Goal: Feedback & Contribution: Leave review/rating

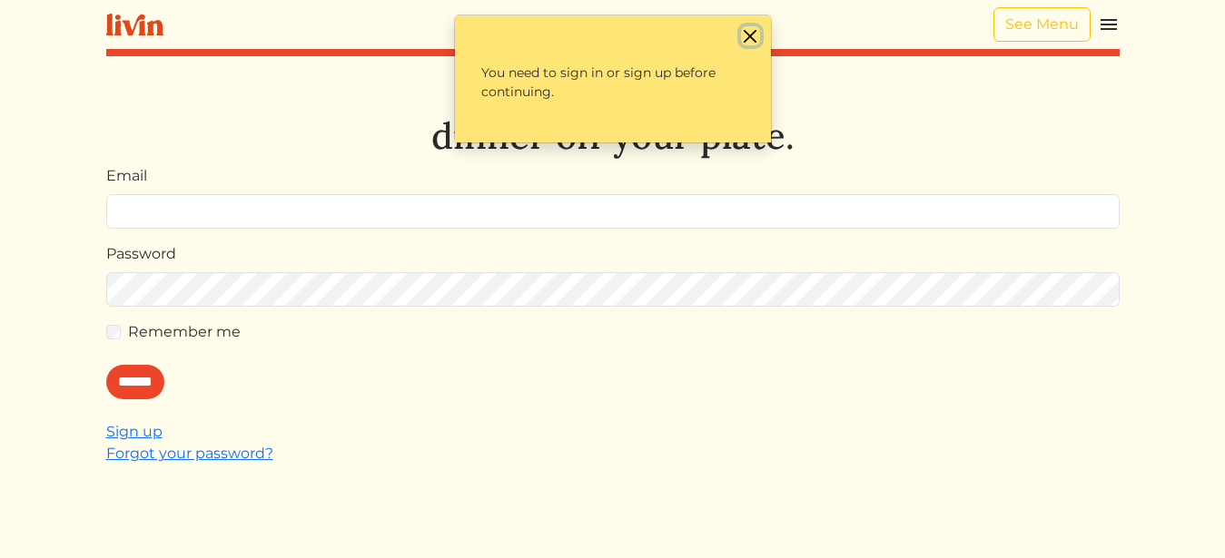
click at [749, 39] on button "Close" at bounding box center [750, 35] width 19 height 19
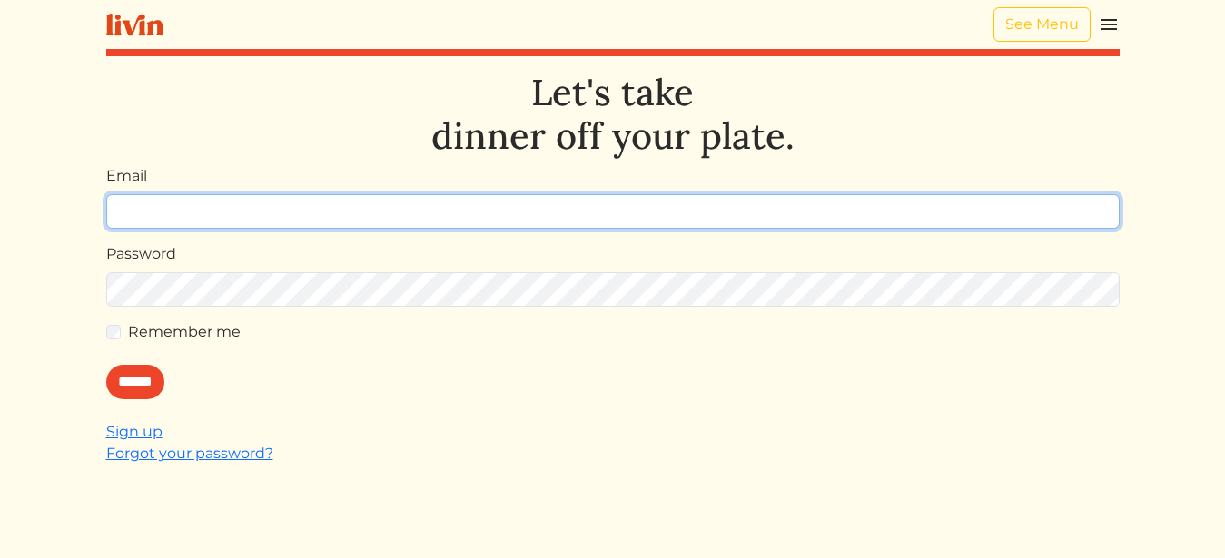
click at [758, 217] on input "Email" at bounding box center [612, 211] width 1013 height 35
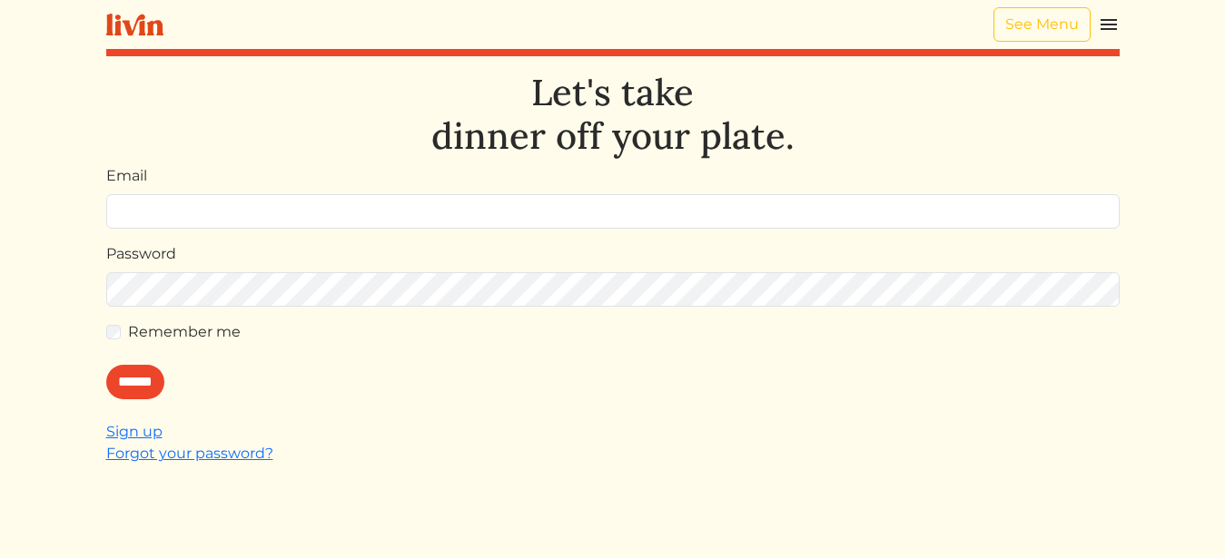
click at [719, 420] on div "Let's take dinner off your plate. Email Password Remember me ****** Sign up For…" at bounding box center [612, 350] width 1013 height 558
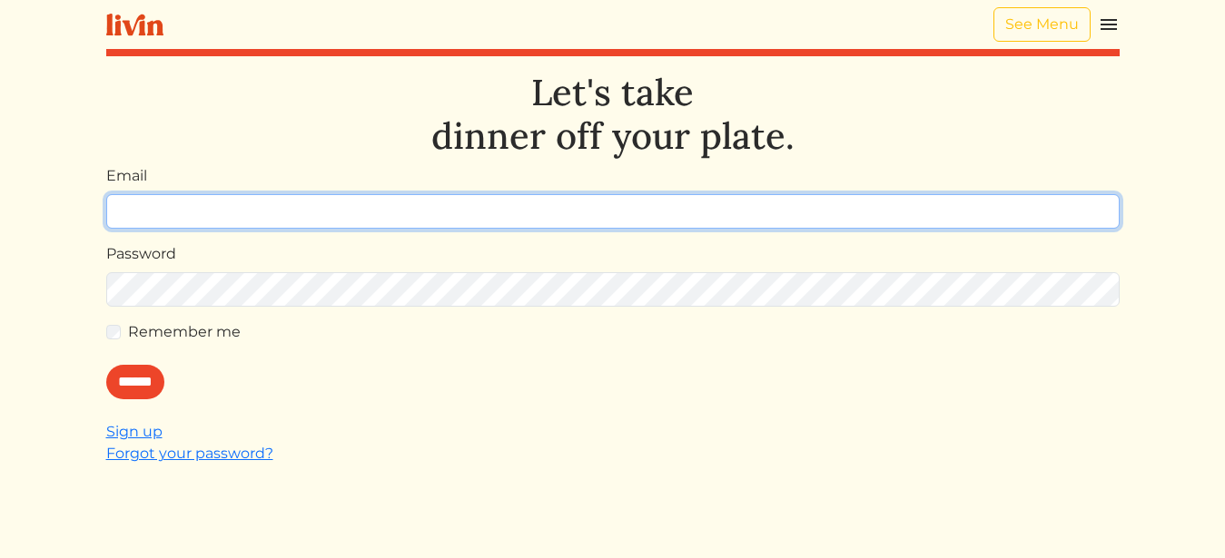
click at [720, 218] on input "Email" at bounding box center [612, 211] width 1013 height 35
click at [659, 211] on input "Email" at bounding box center [612, 211] width 1013 height 35
click at [717, 221] on input "Email" at bounding box center [612, 211] width 1013 height 35
type input "**********"
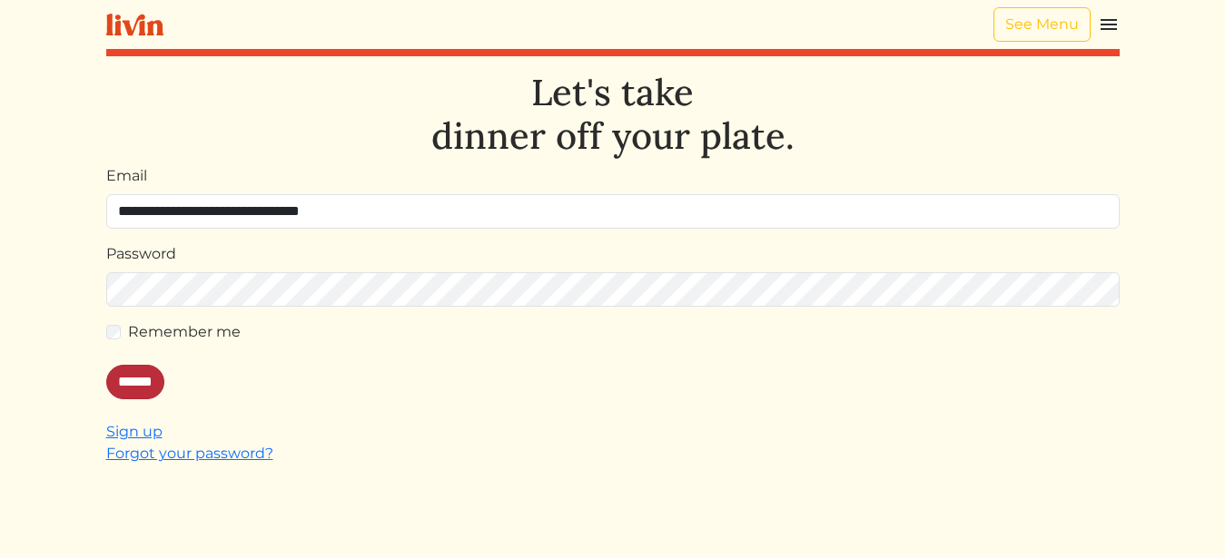
click at [148, 380] on input "******" at bounding box center [135, 382] width 58 height 35
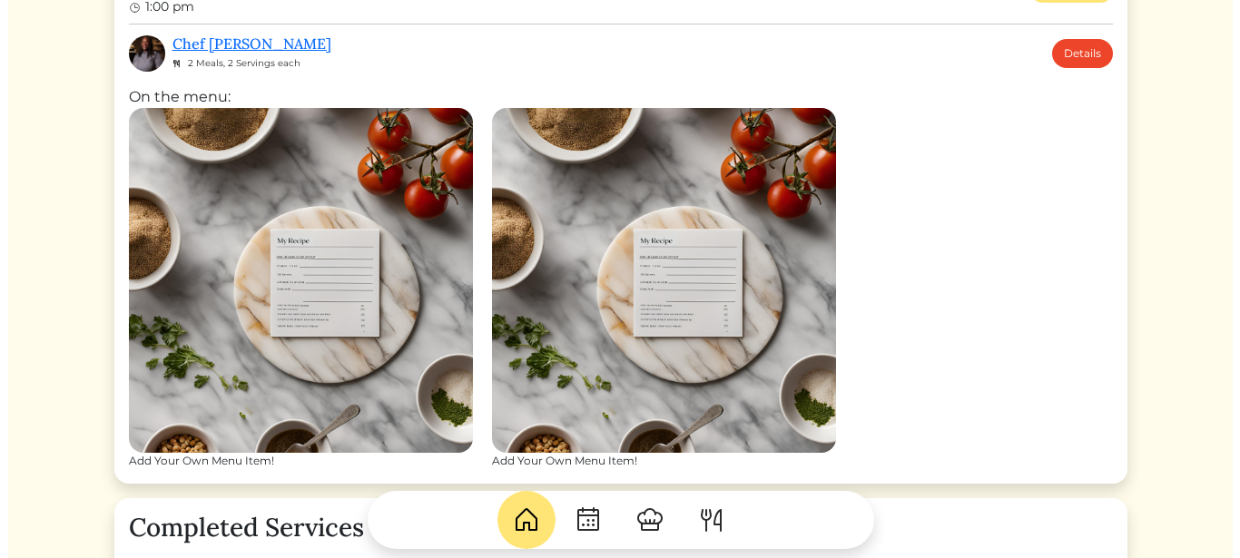
scroll to position [667, 0]
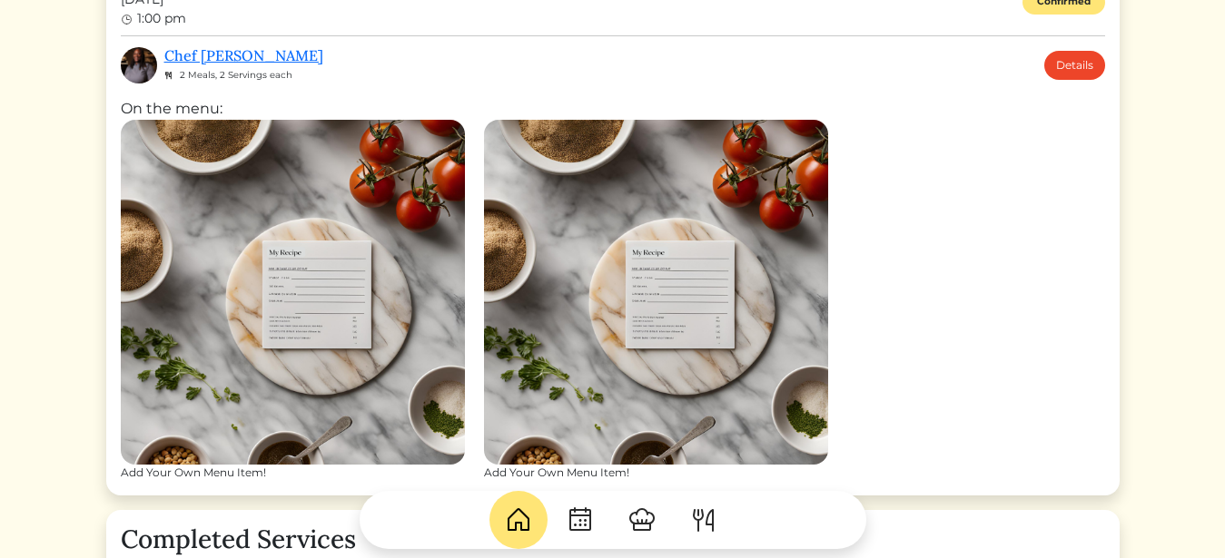
click at [433, 248] on img at bounding box center [293, 292] width 344 height 344
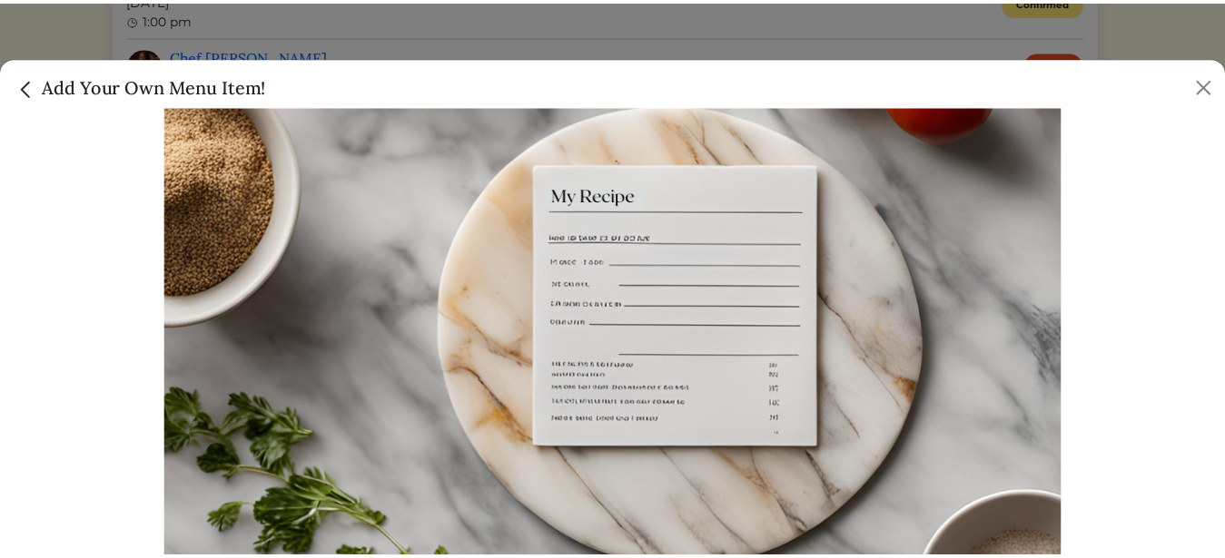
scroll to position [0, 0]
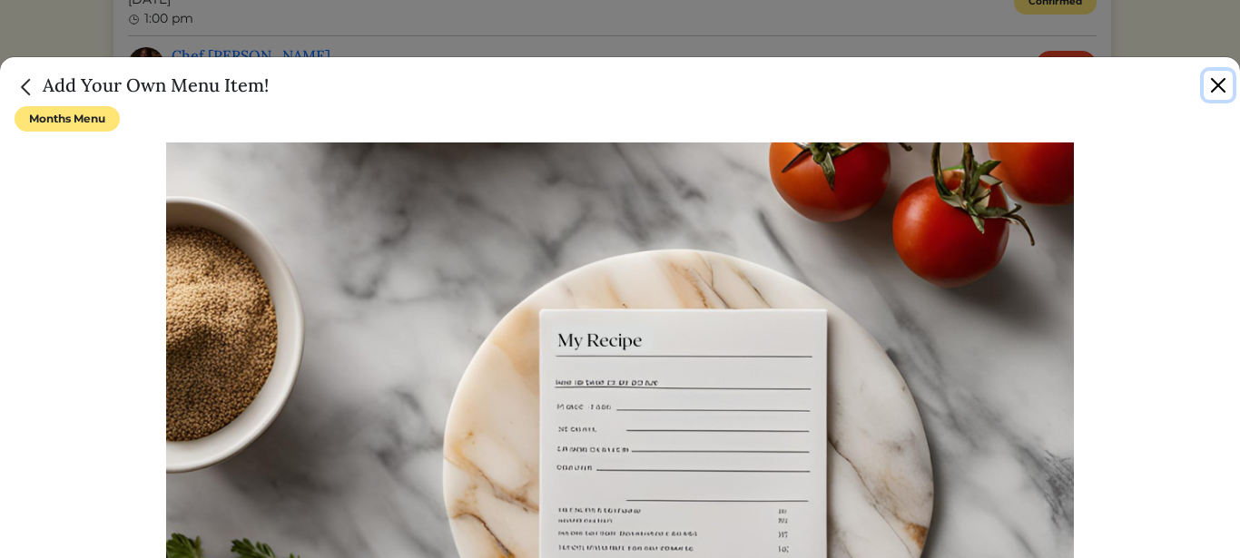
click at [1219, 89] on button "Close" at bounding box center [1218, 85] width 29 height 29
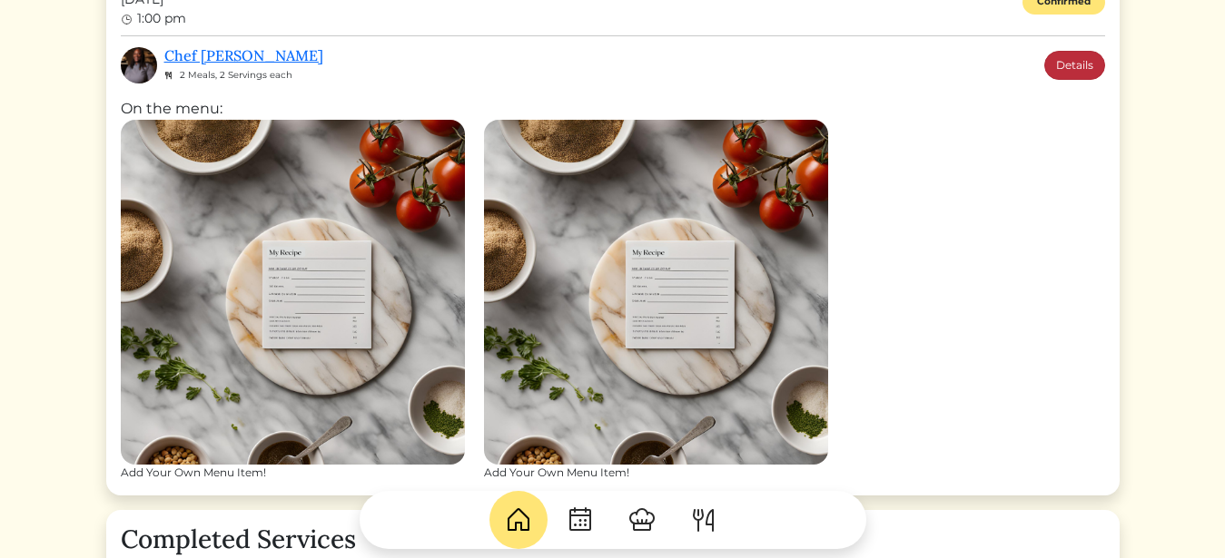
click at [1092, 65] on link "Details" at bounding box center [1074, 65] width 61 height 29
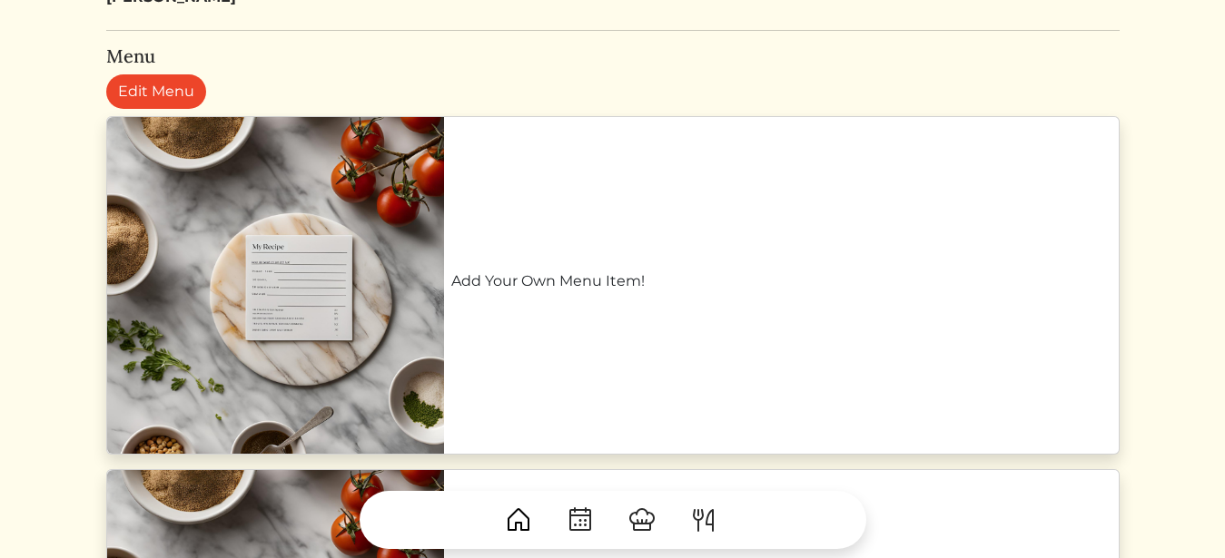
scroll to position [730, 0]
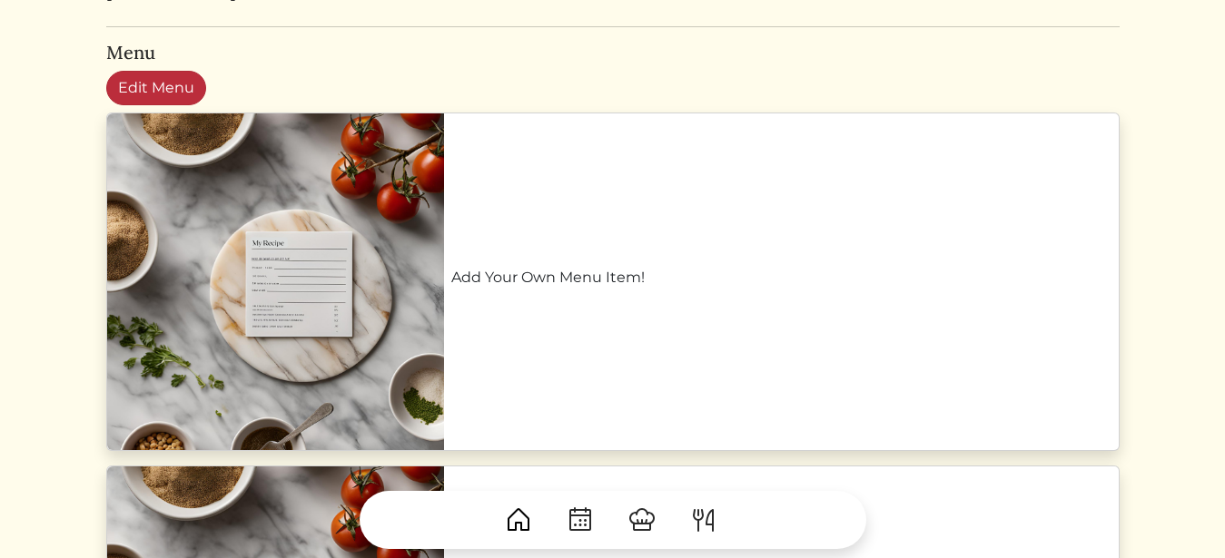
click at [183, 86] on link "Edit Menu" at bounding box center [156, 88] width 100 height 35
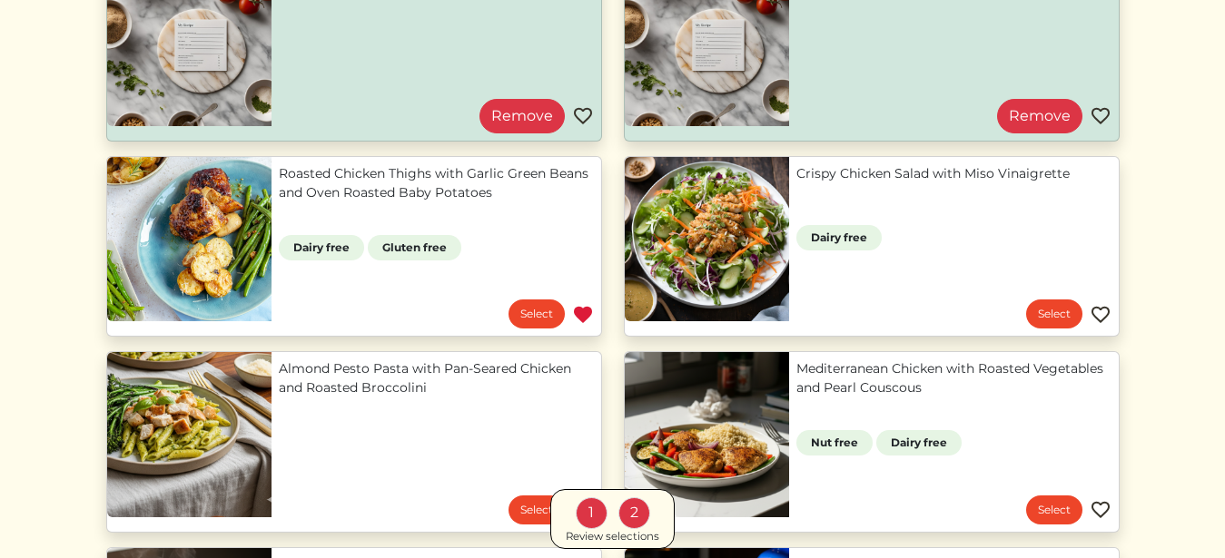
scroll to position [281, 0]
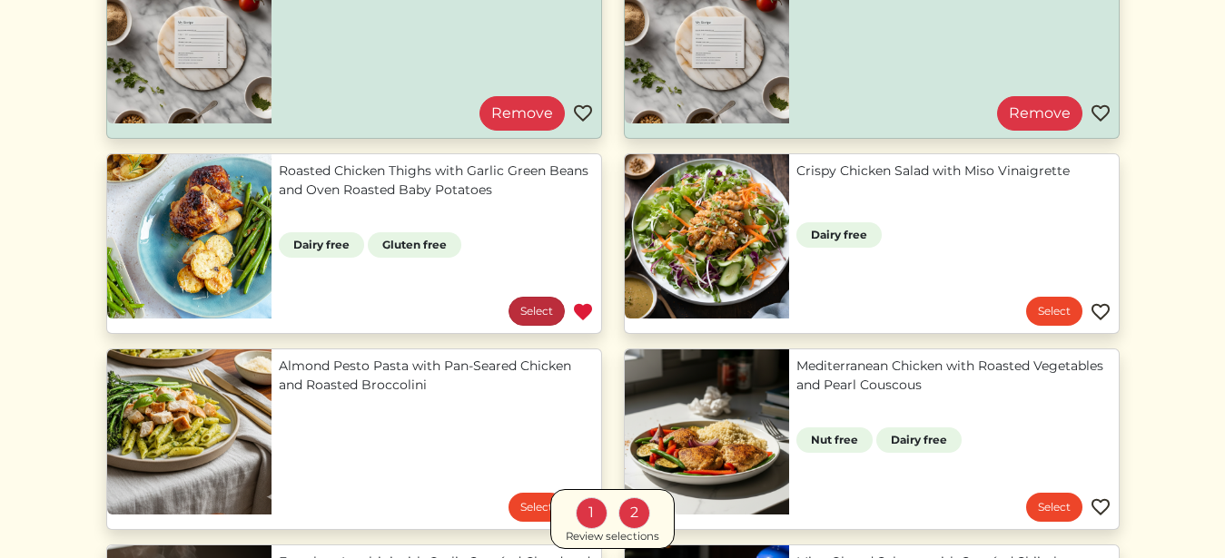
click at [531, 303] on link "Select" at bounding box center [537, 311] width 56 height 29
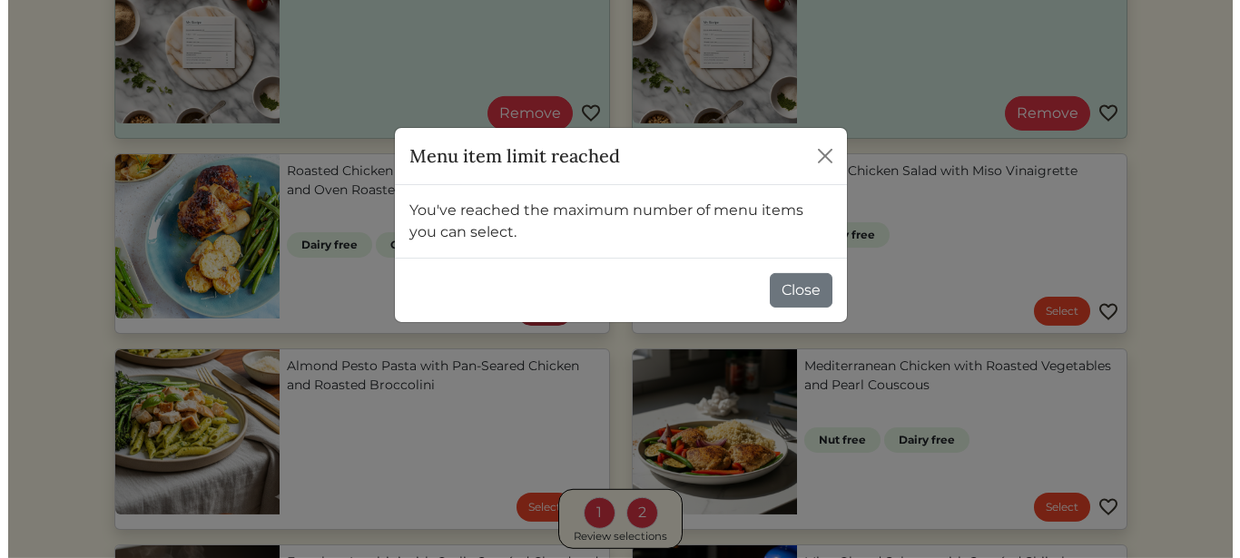
scroll to position [0, 0]
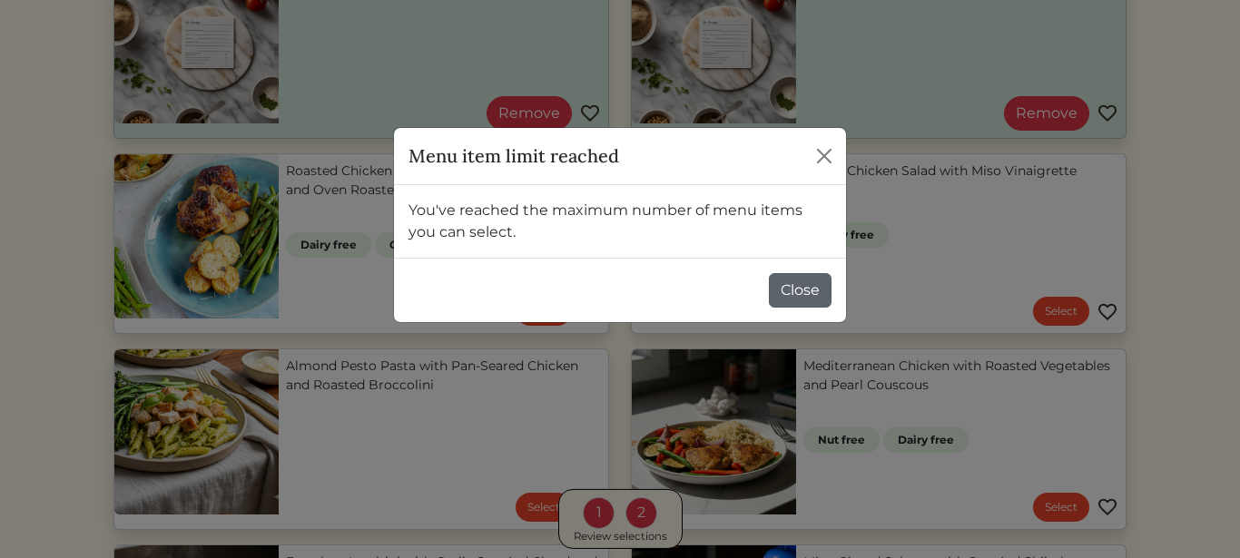
click at [779, 296] on button "Close" at bounding box center [800, 290] width 63 height 35
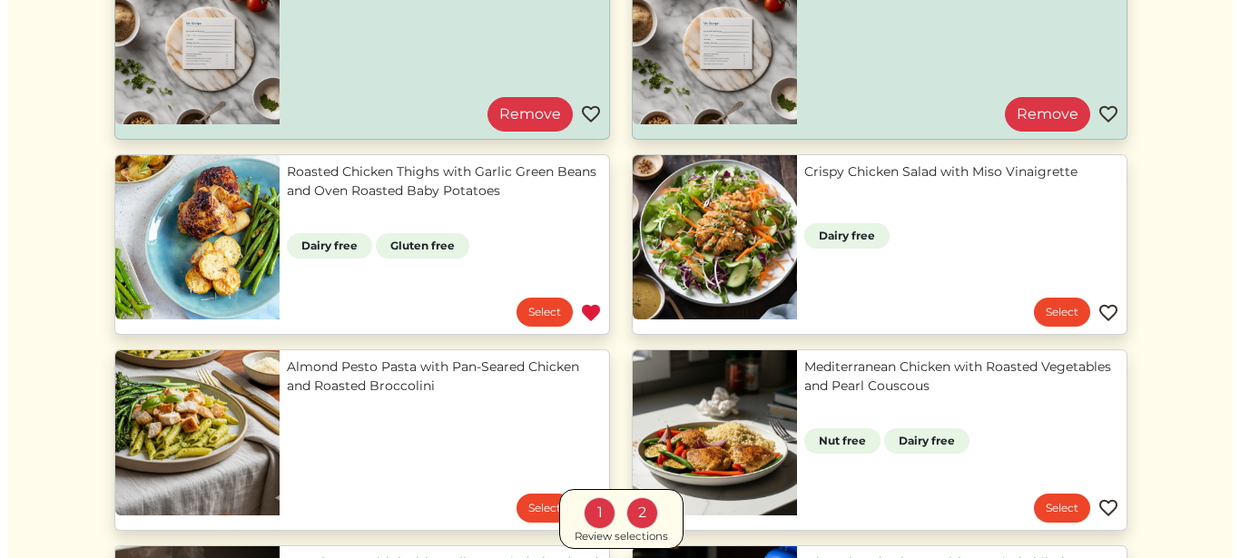
scroll to position [281, 0]
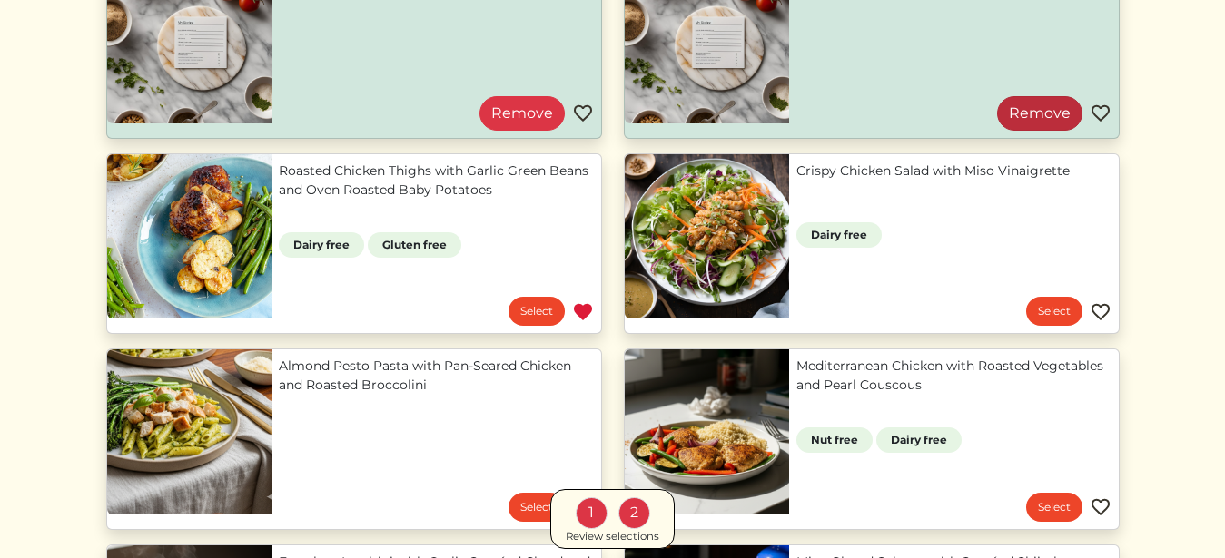
click at [1010, 109] on link "Remove" at bounding box center [1039, 113] width 85 height 35
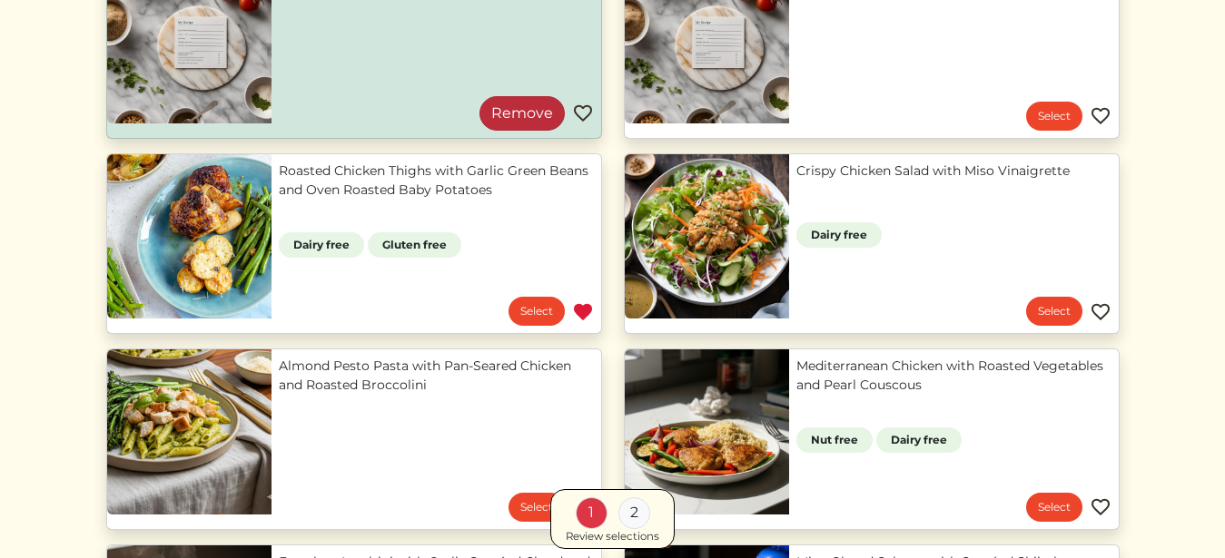
click at [533, 104] on link "Remove" at bounding box center [521, 113] width 85 height 35
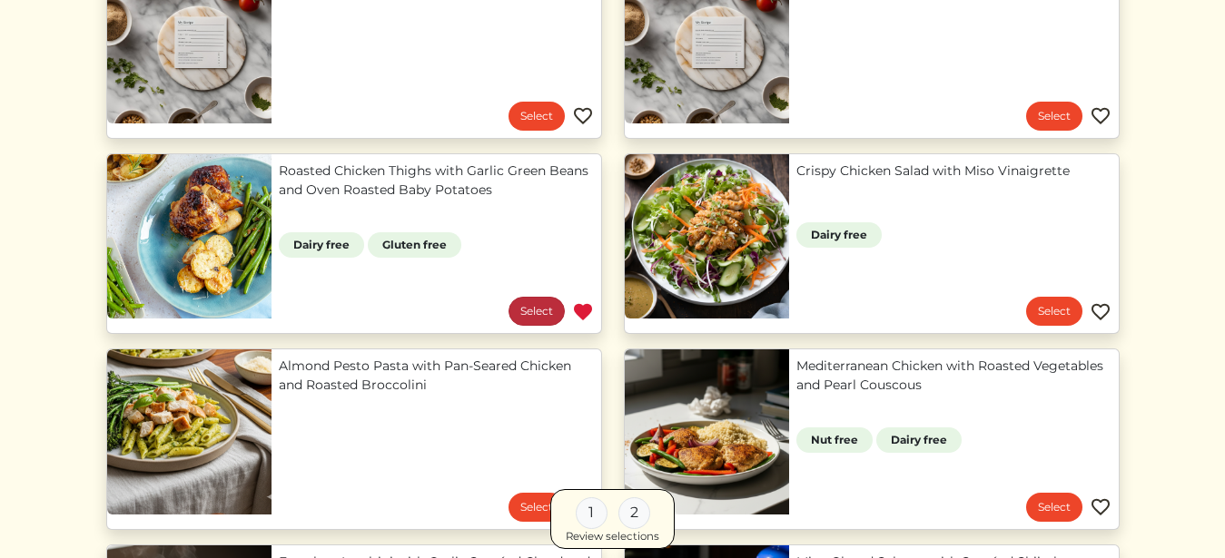
click at [524, 303] on link "Select" at bounding box center [537, 311] width 56 height 29
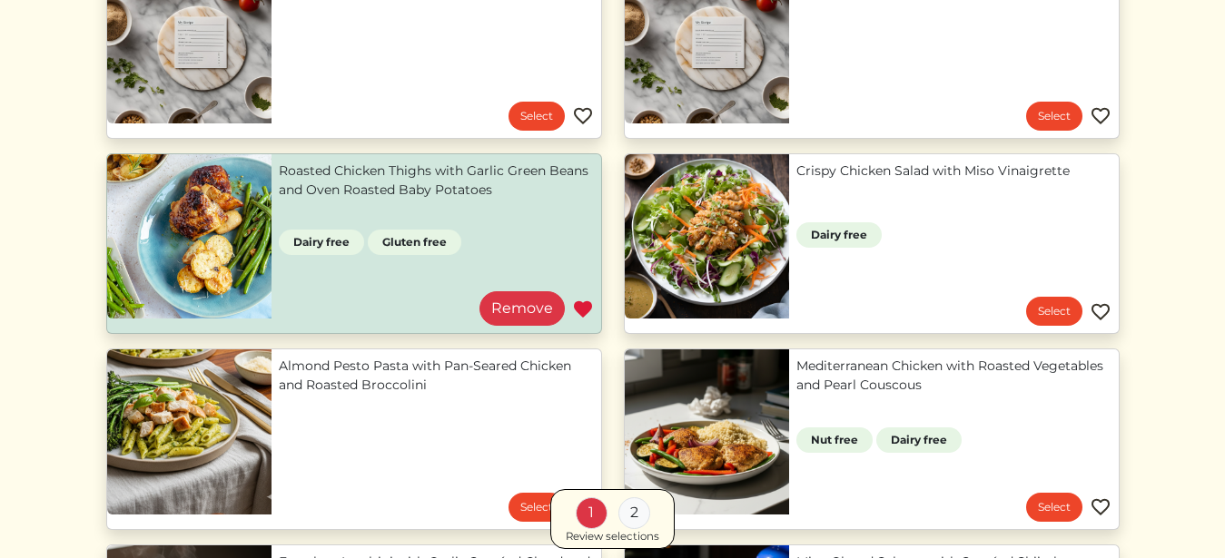
click at [609, 535] on div "Review selections" at bounding box center [613, 537] width 94 height 16
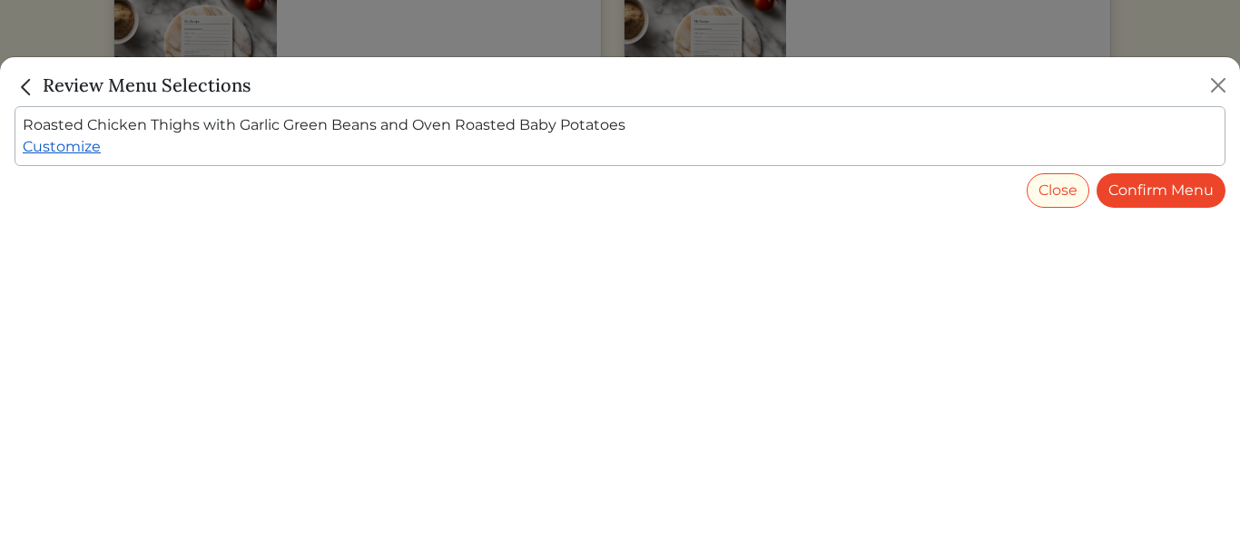
click at [91, 147] on link "Customize" at bounding box center [62, 146] width 78 height 17
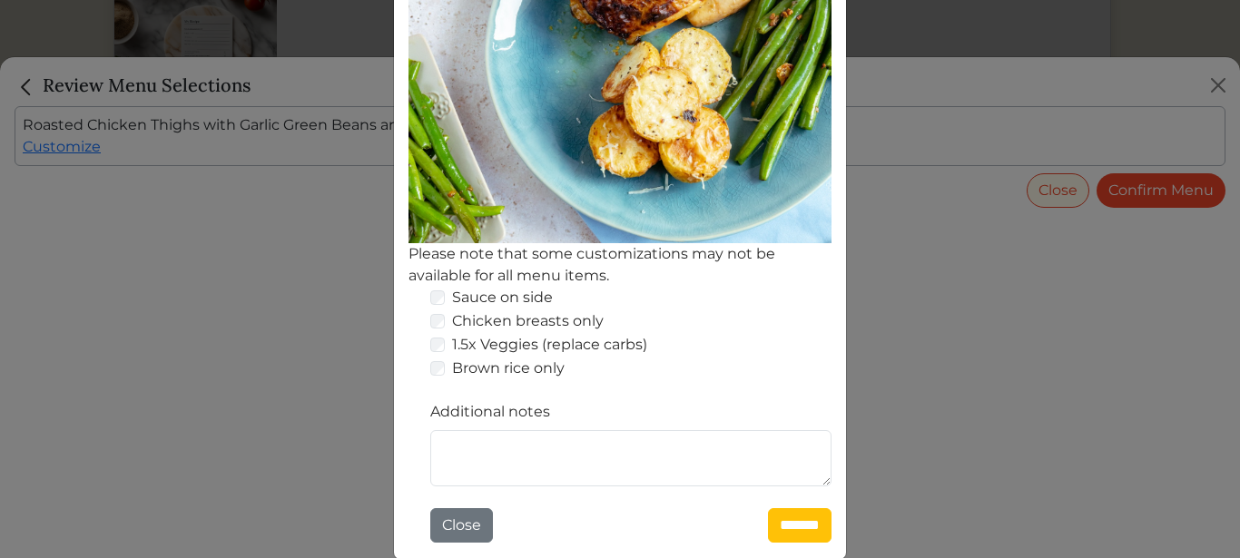
scroll to position [409, 0]
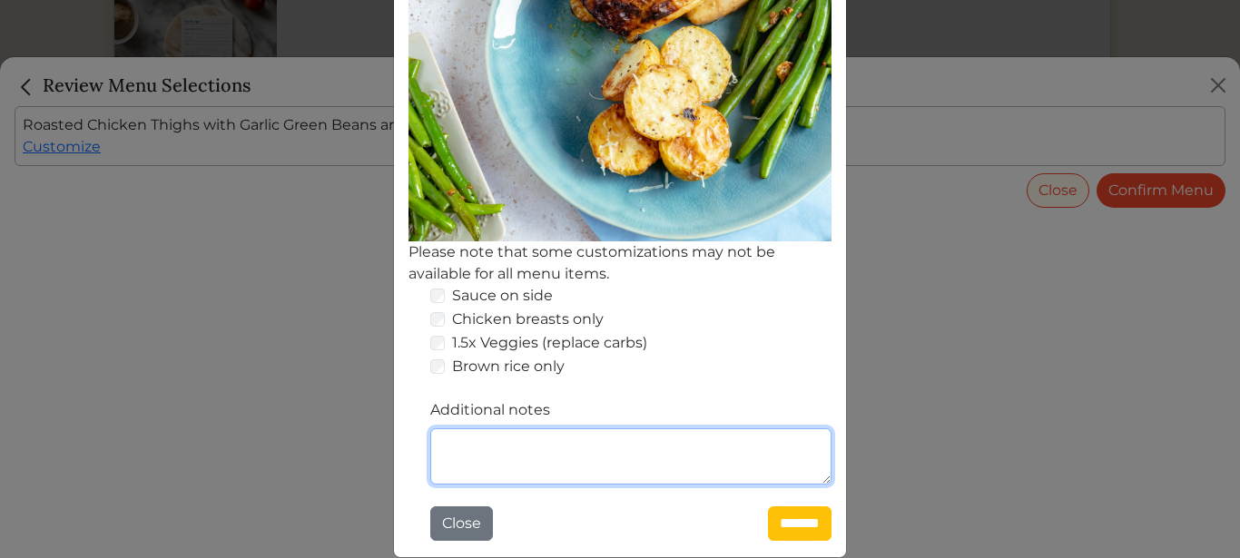
click at [749, 448] on textarea "Additional notes" at bounding box center [630, 457] width 401 height 56
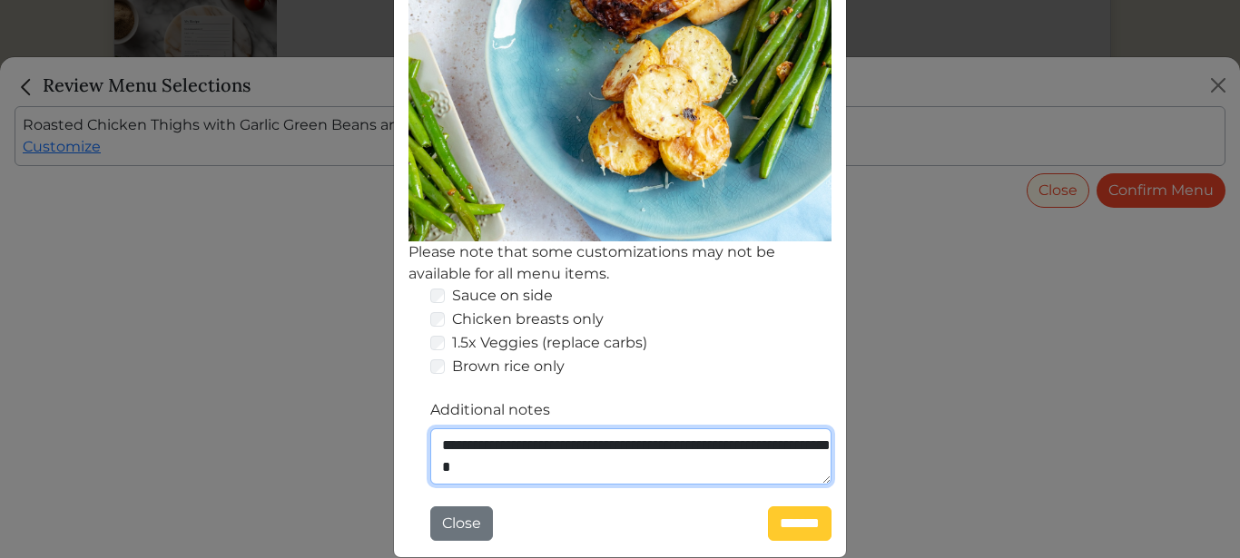
type textarea "**********"
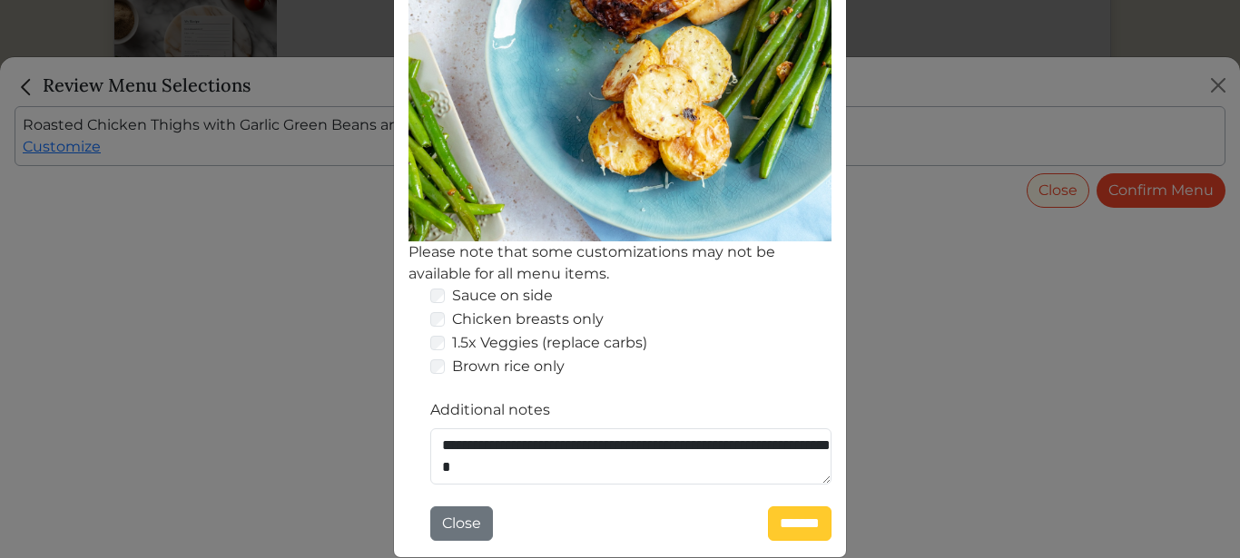
click at [796, 519] on input "*******" at bounding box center [800, 524] width 64 height 35
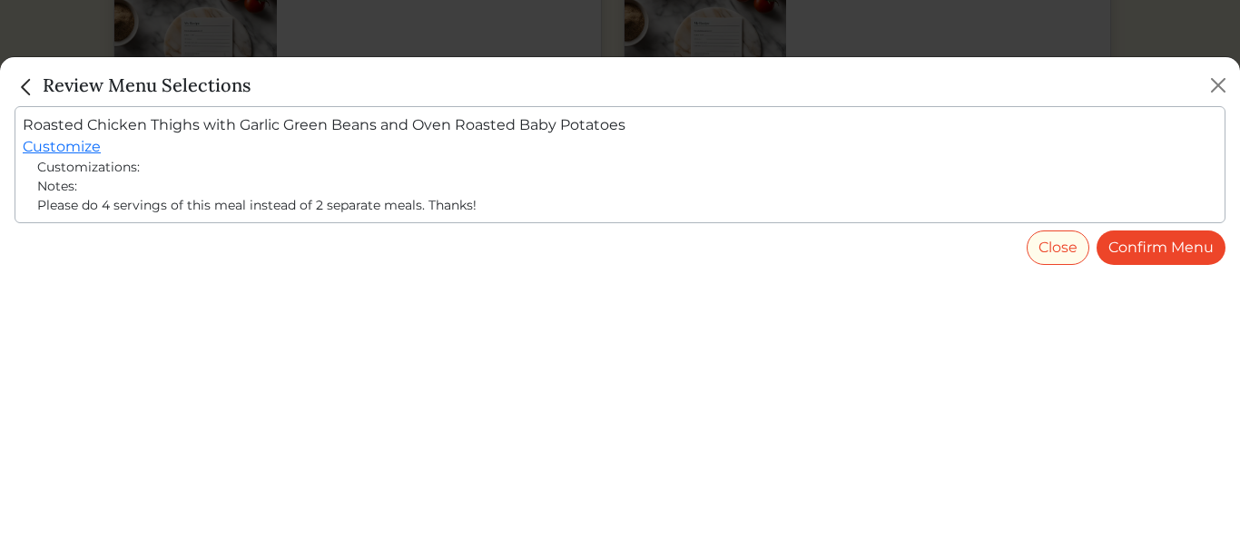
scroll to position [281, 0]
click at [1133, 252] on link "Confirm Menu" at bounding box center [1161, 248] width 129 height 35
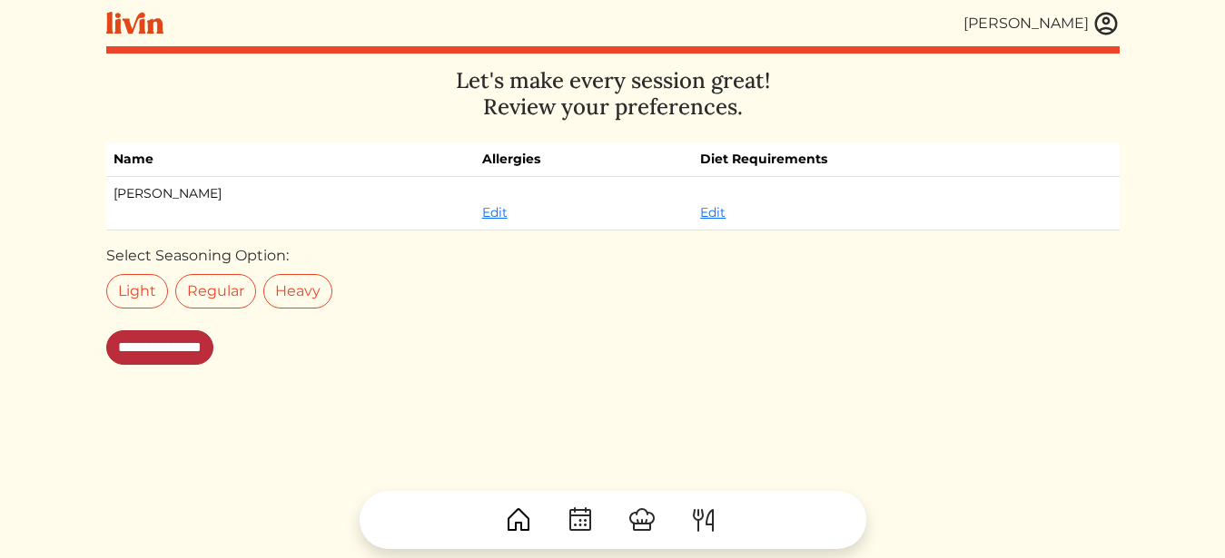
click at [213, 345] on input "**********" at bounding box center [159, 348] width 107 height 35
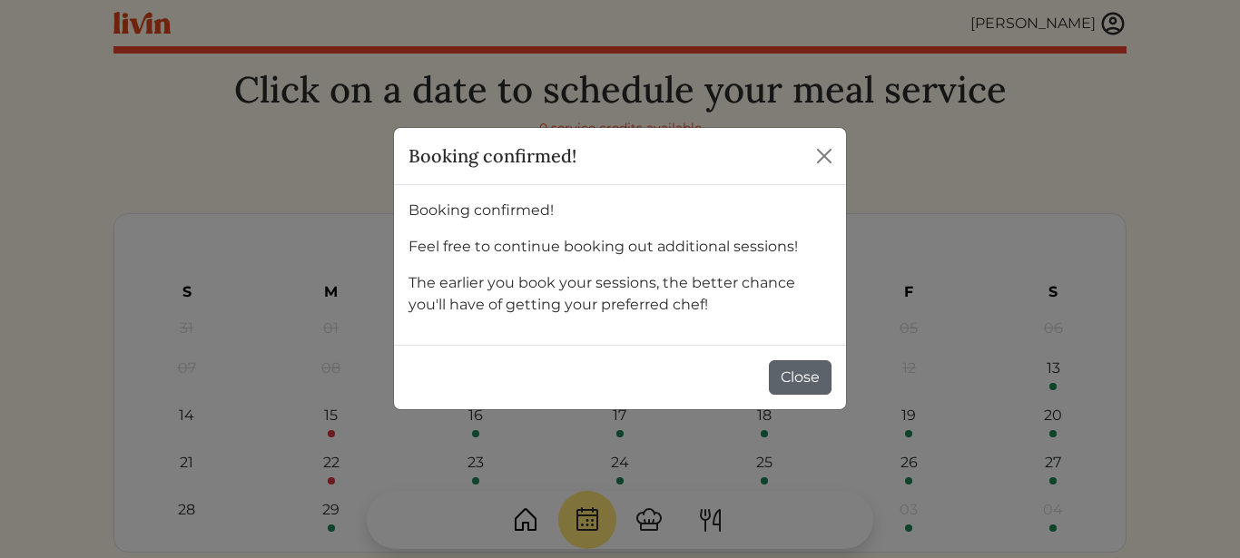
click at [788, 376] on button "Close" at bounding box center [800, 378] width 63 height 35
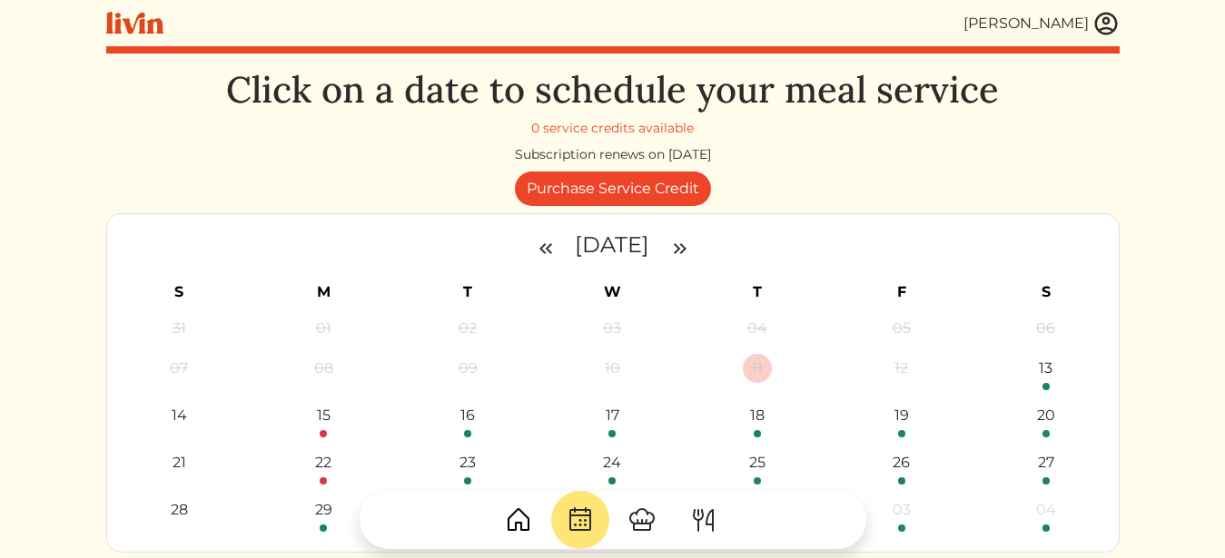
click at [1102, 33] on img at bounding box center [1105, 23] width 27 height 27
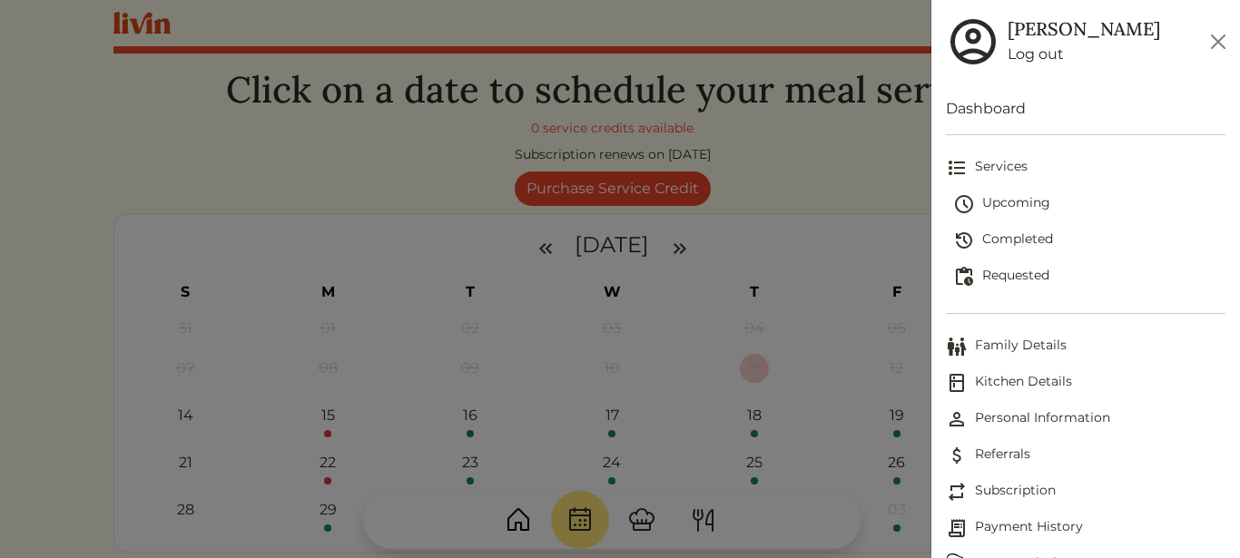
click at [1049, 198] on span "Upcoming" at bounding box center [1090, 204] width 273 height 22
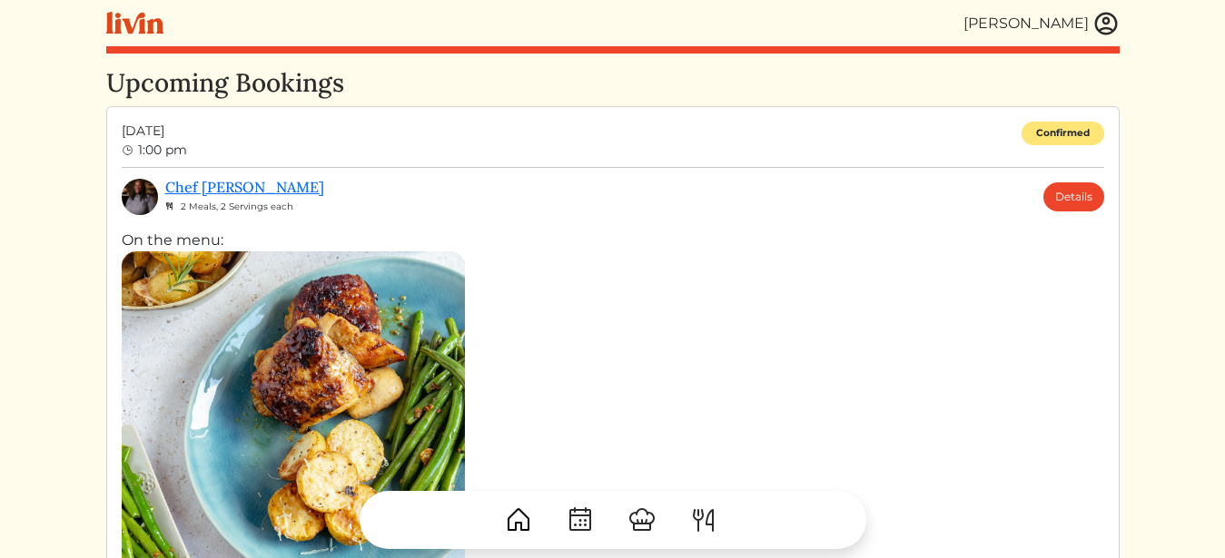
click at [697, 513] on img at bounding box center [703, 520] width 29 height 29
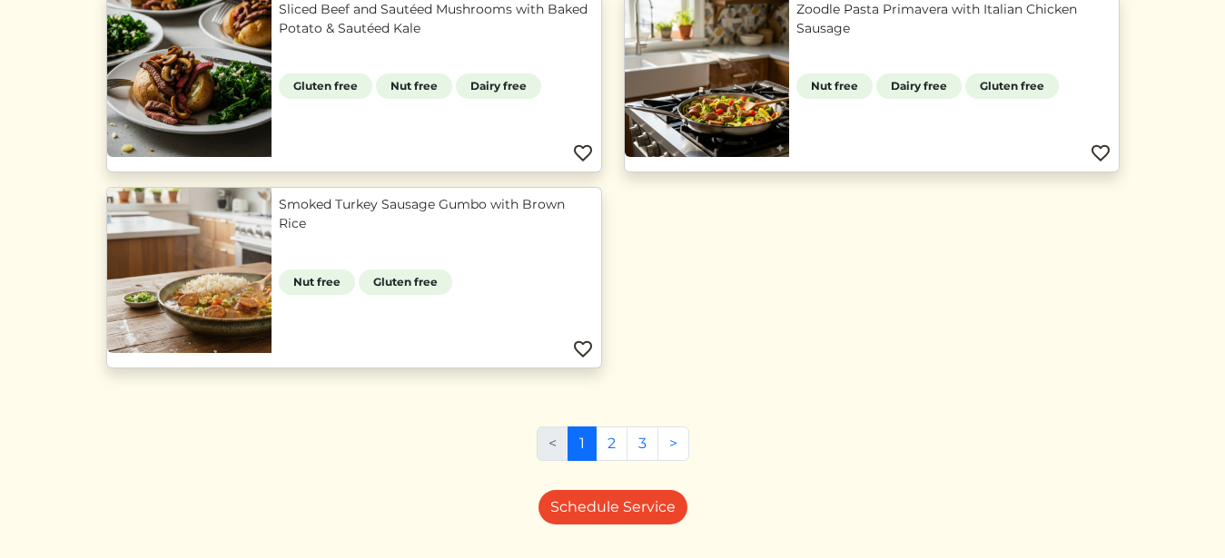
scroll to position [1045, 0]
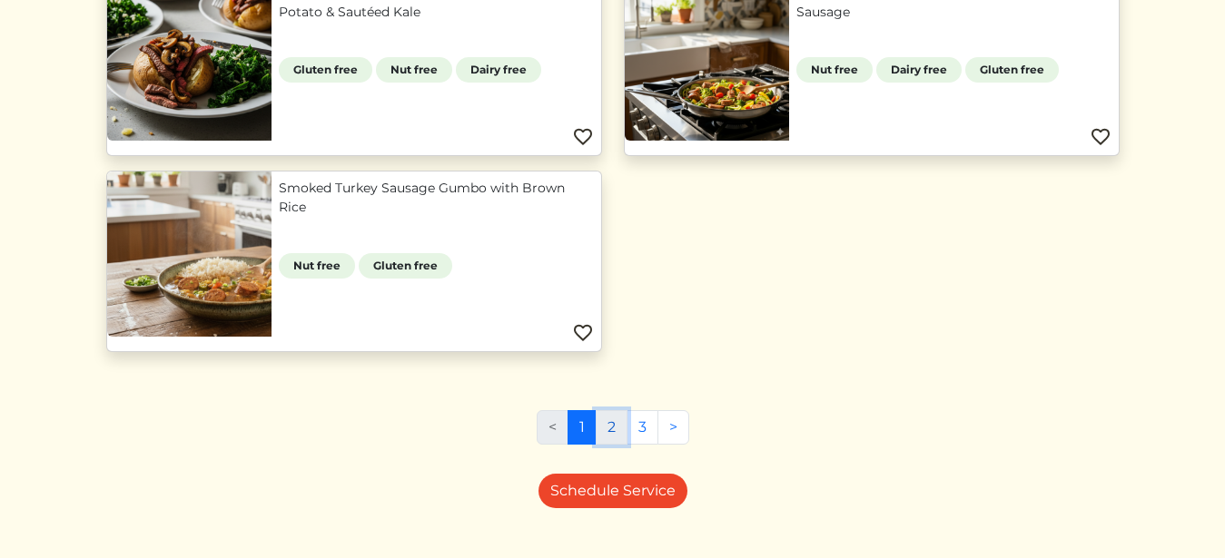
click at [608, 430] on link "2" at bounding box center [612, 427] width 32 height 35
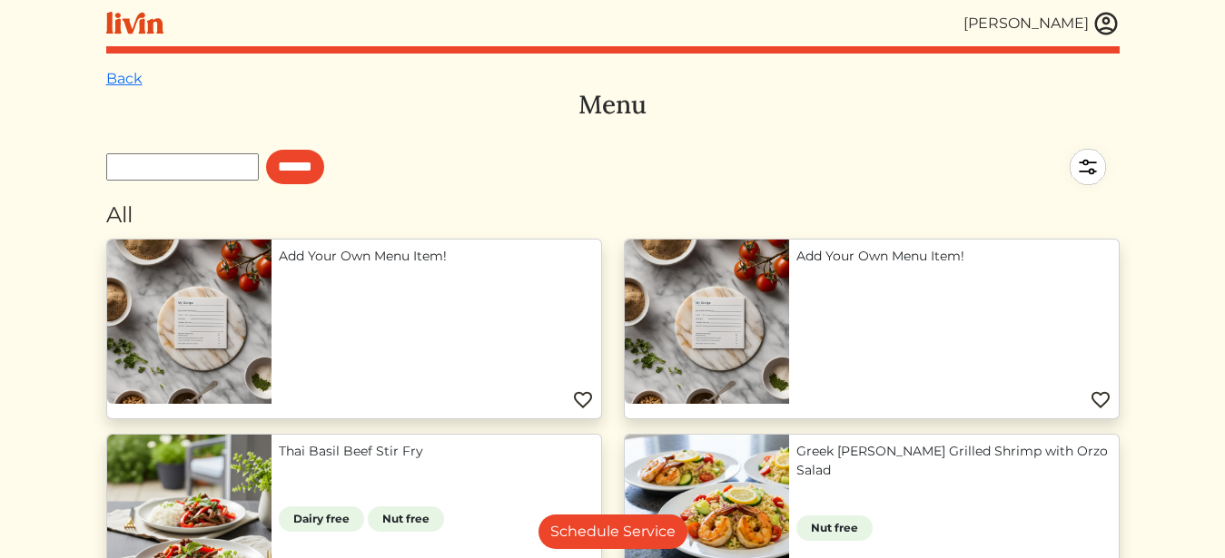
click at [1108, 25] on img at bounding box center [1105, 23] width 27 height 27
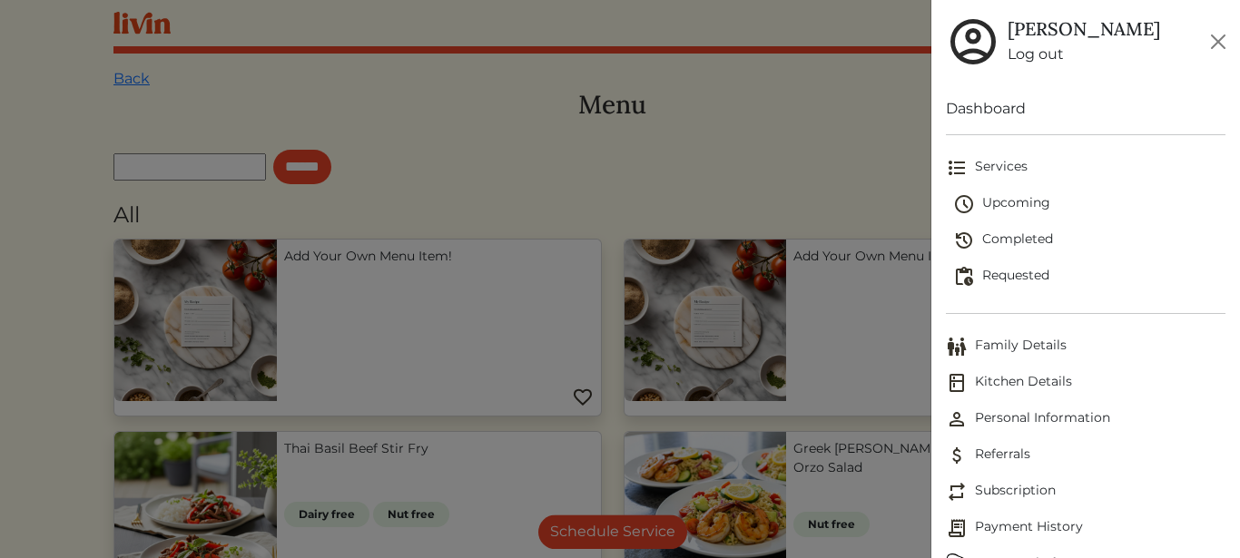
click at [1031, 193] on span "Upcoming" at bounding box center [1090, 204] width 273 height 22
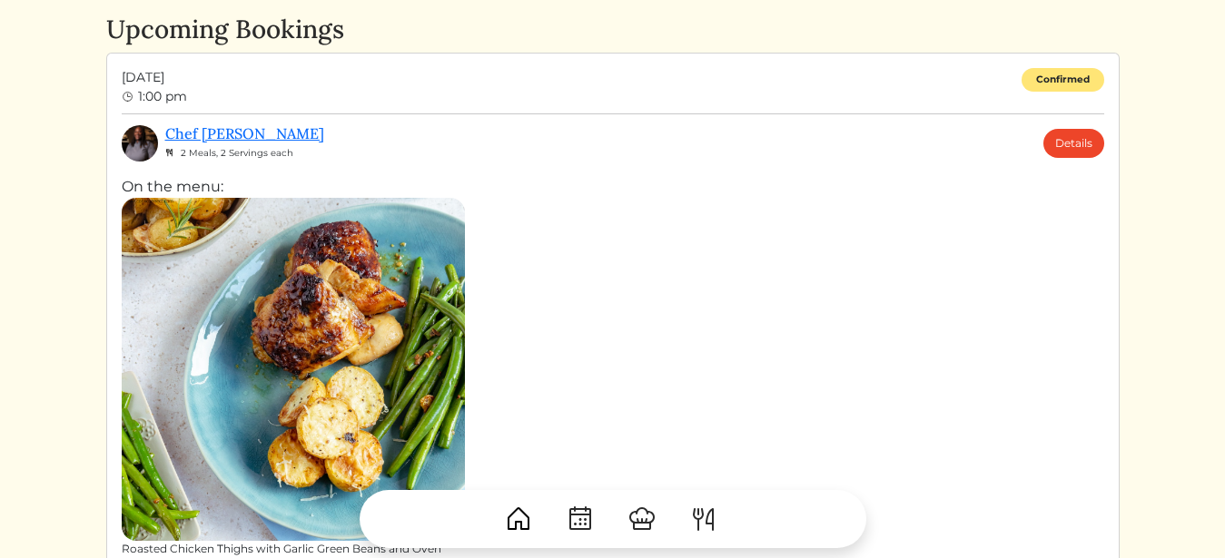
scroll to position [49, 0]
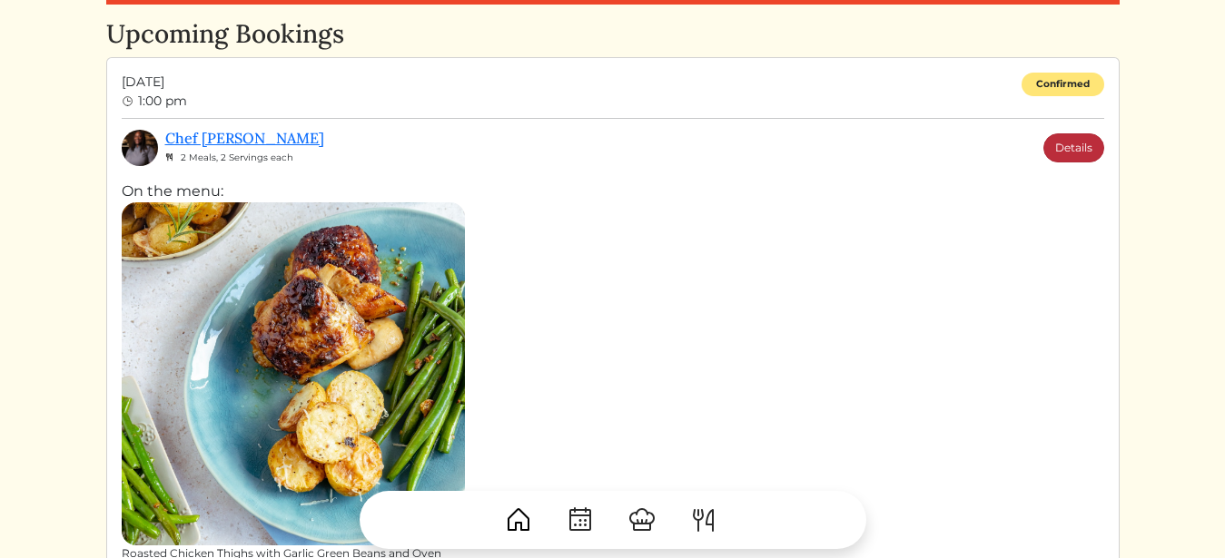
click at [1091, 149] on link "Details" at bounding box center [1073, 147] width 61 height 29
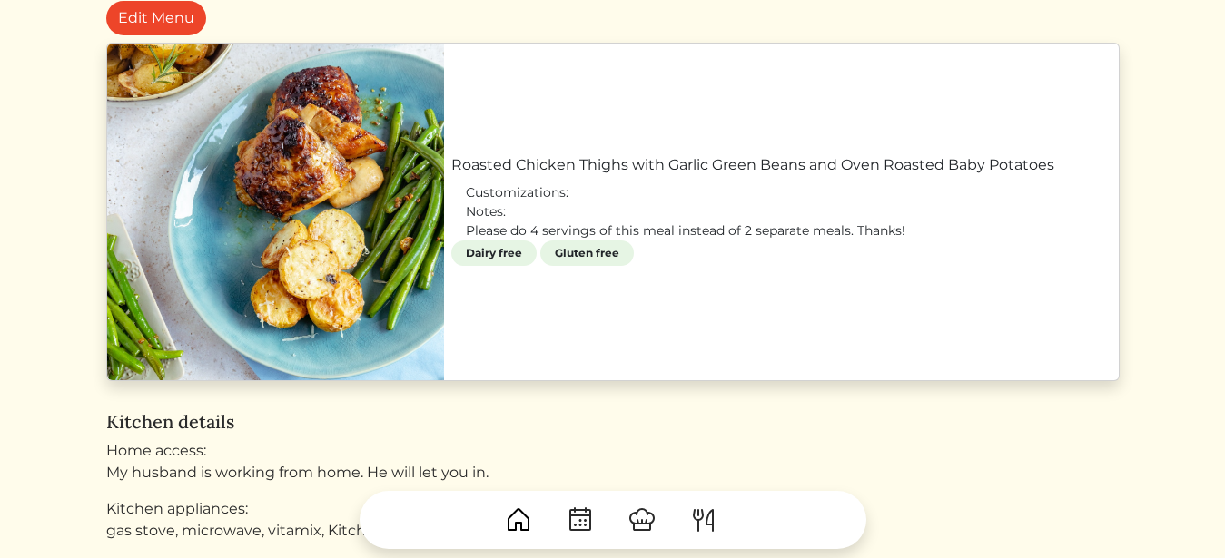
scroll to position [806, 0]
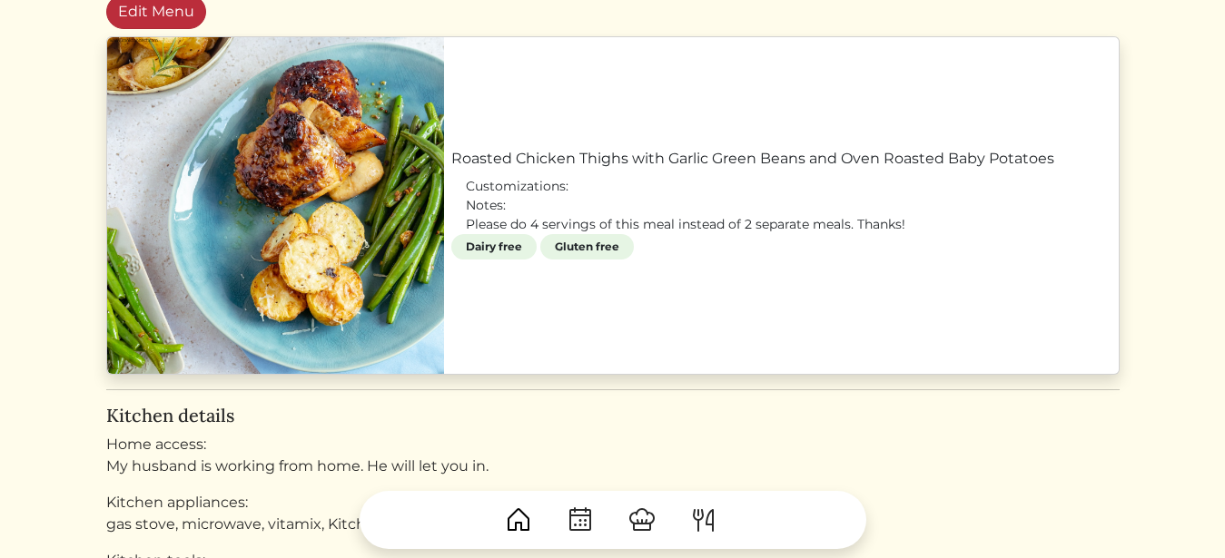
click at [185, 10] on link "Edit Menu" at bounding box center [156, 12] width 100 height 35
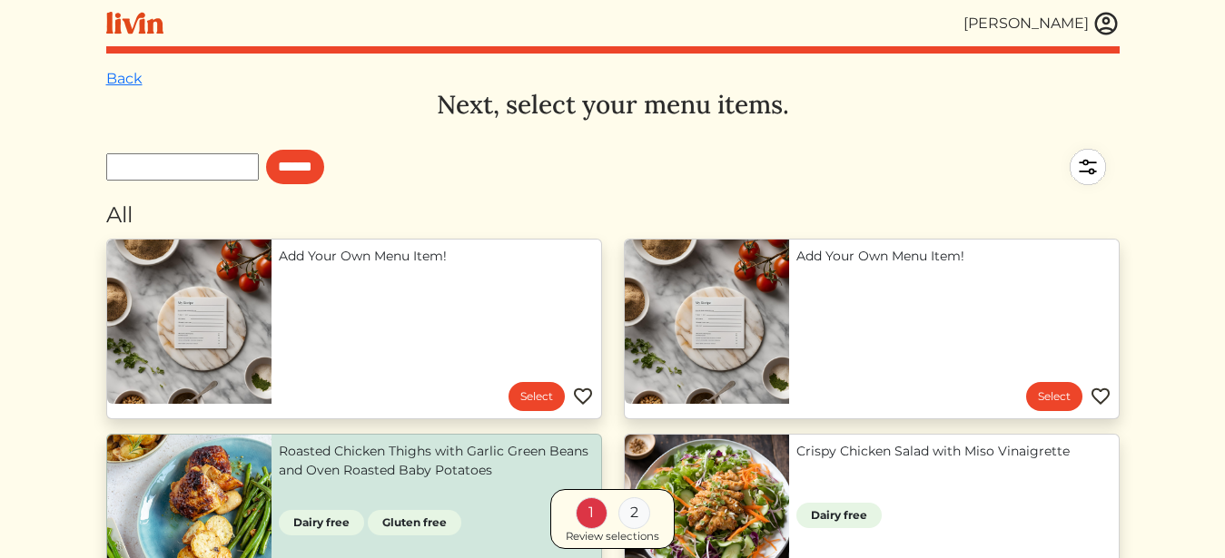
click at [591, 537] on div "Review selections" at bounding box center [613, 537] width 94 height 16
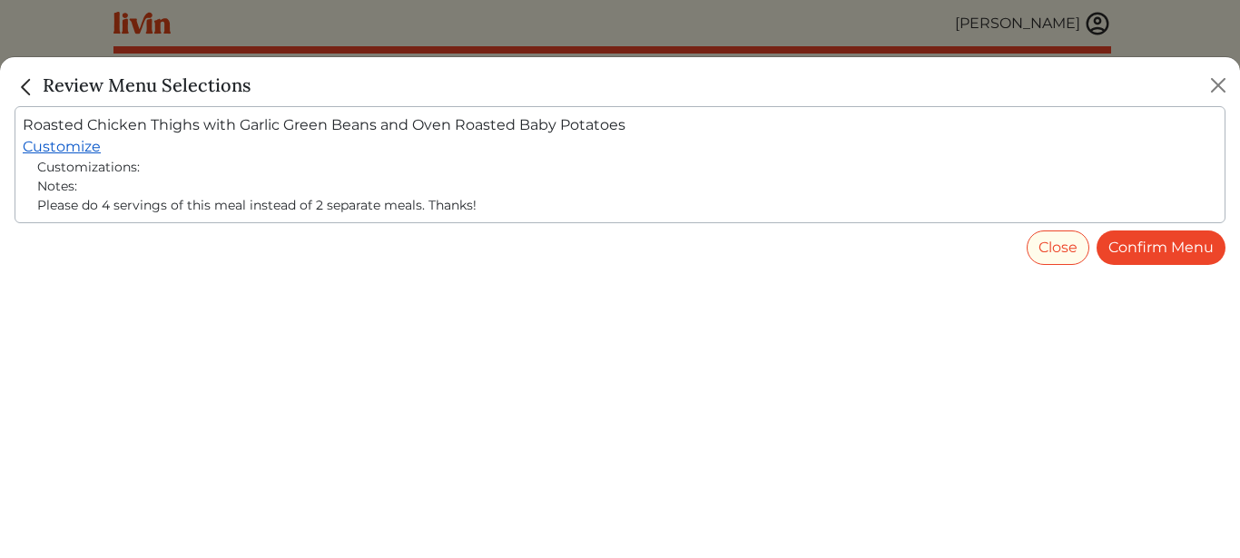
click at [78, 149] on link "Customize" at bounding box center [62, 146] width 78 height 17
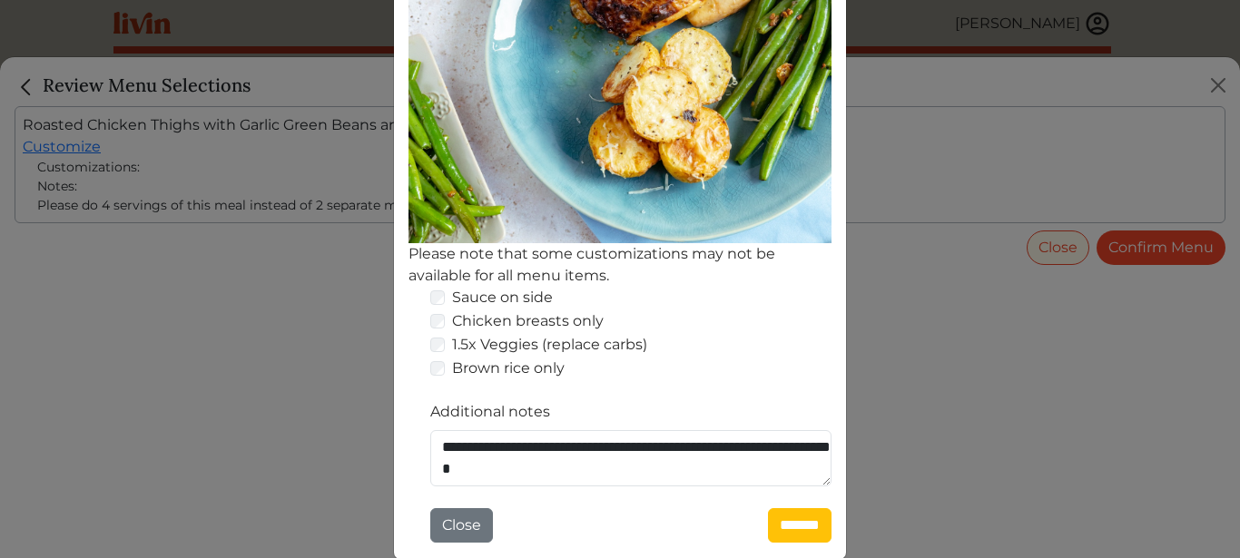
scroll to position [409, 0]
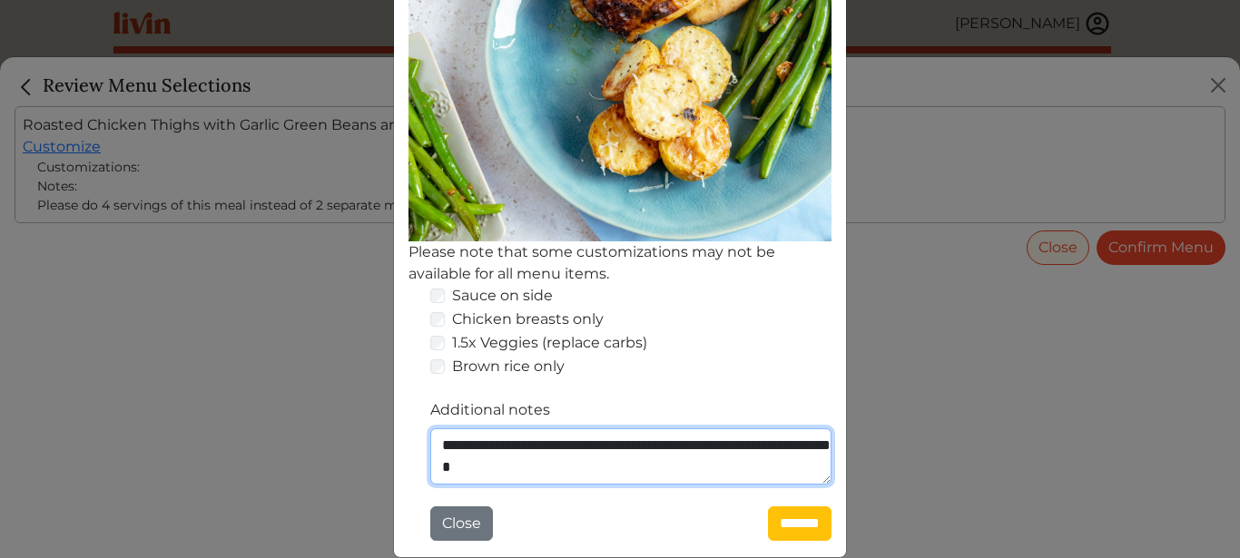
drag, startPoint x: 605, startPoint y: 445, endPoint x: 701, endPoint y: 496, distance: 108.9
click at [701, 485] on textarea "**********" at bounding box center [630, 457] width 401 height 56
click at [787, 446] on textarea "**********" at bounding box center [630, 457] width 401 height 56
click at [706, 465] on textarea "**********" at bounding box center [630, 457] width 401 height 56
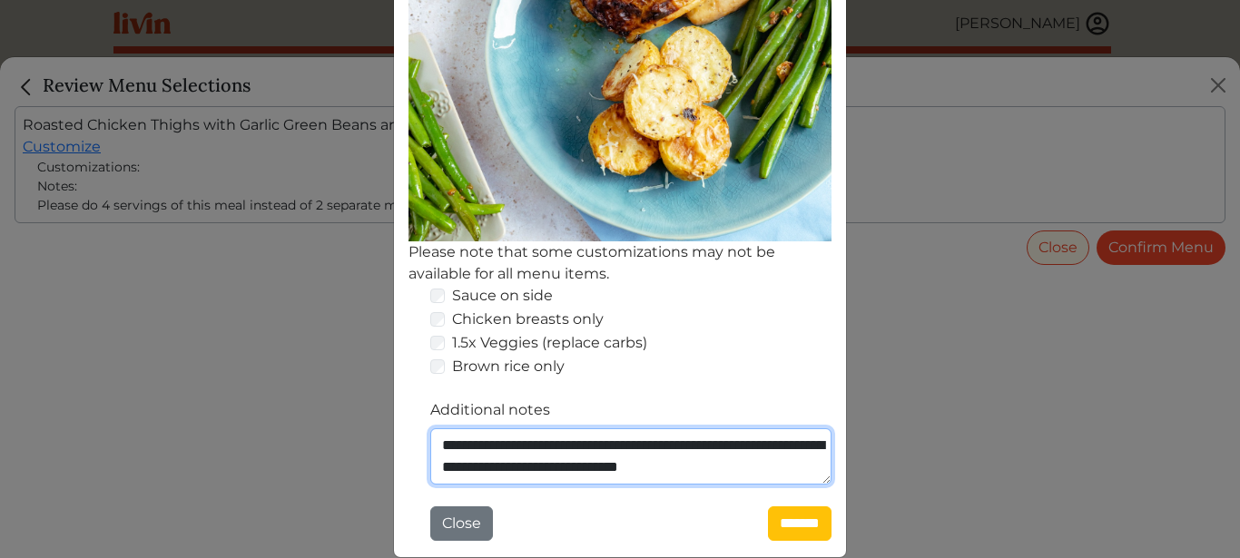
scroll to position [15, 0]
type textarea "**********"
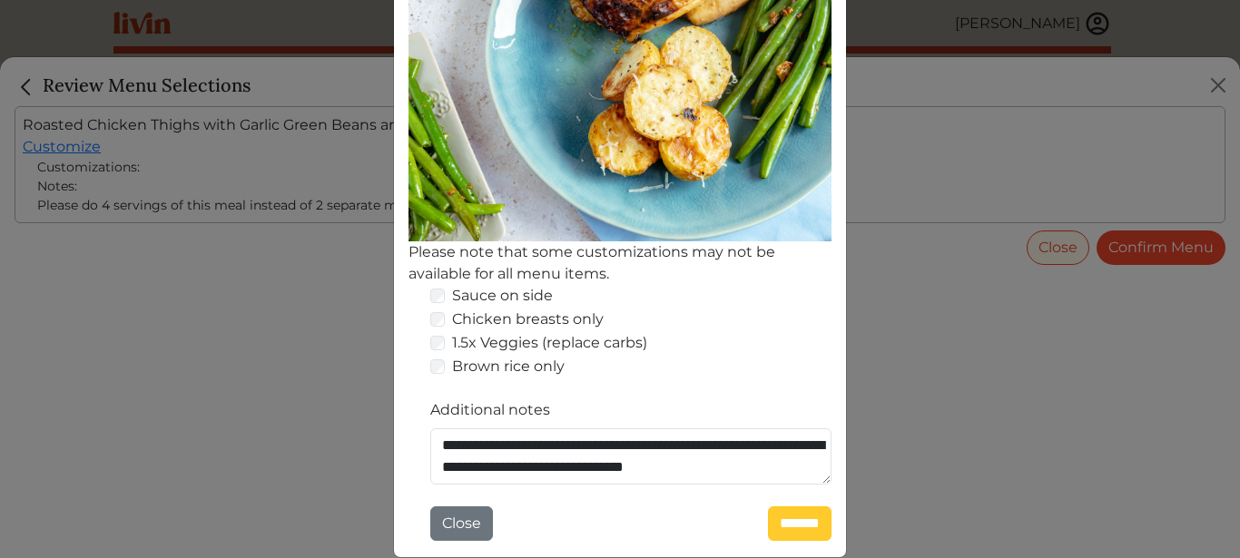
click at [796, 524] on input "*******" at bounding box center [800, 524] width 64 height 35
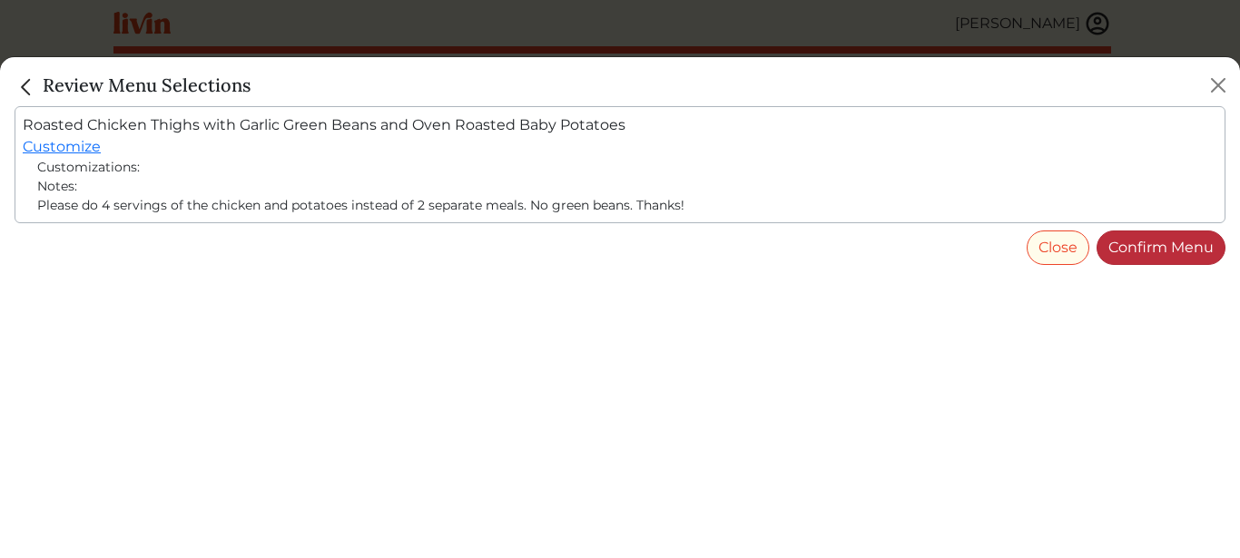
click at [1166, 250] on link "Confirm Menu" at bounding box center [1161, 248] width 129 height 35
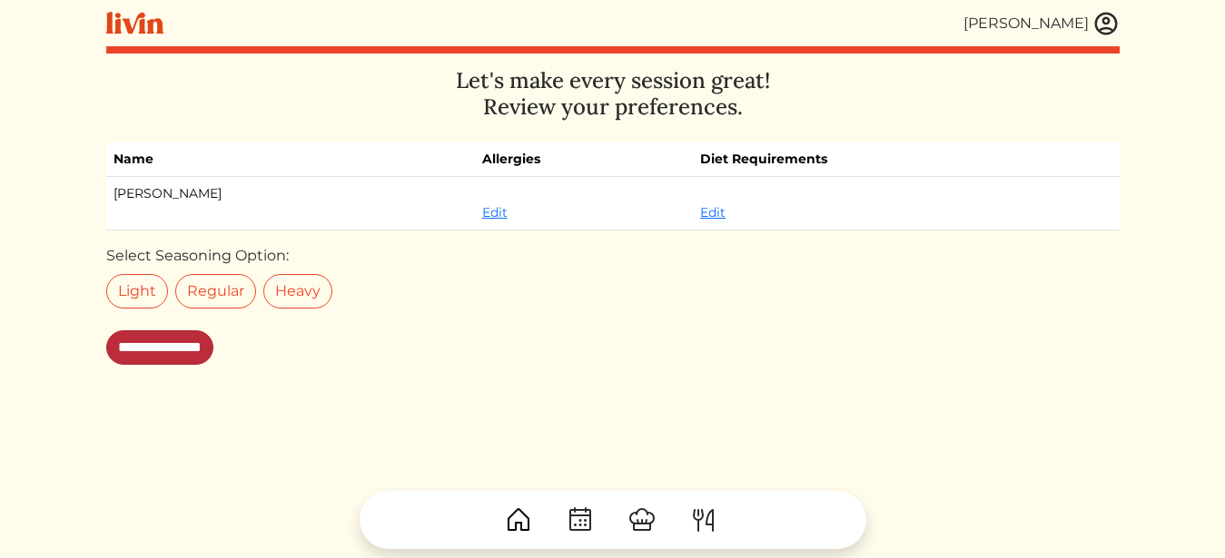
click at [213, 350] on input "**********" at bounding box center [159, 348] width 107 height 35
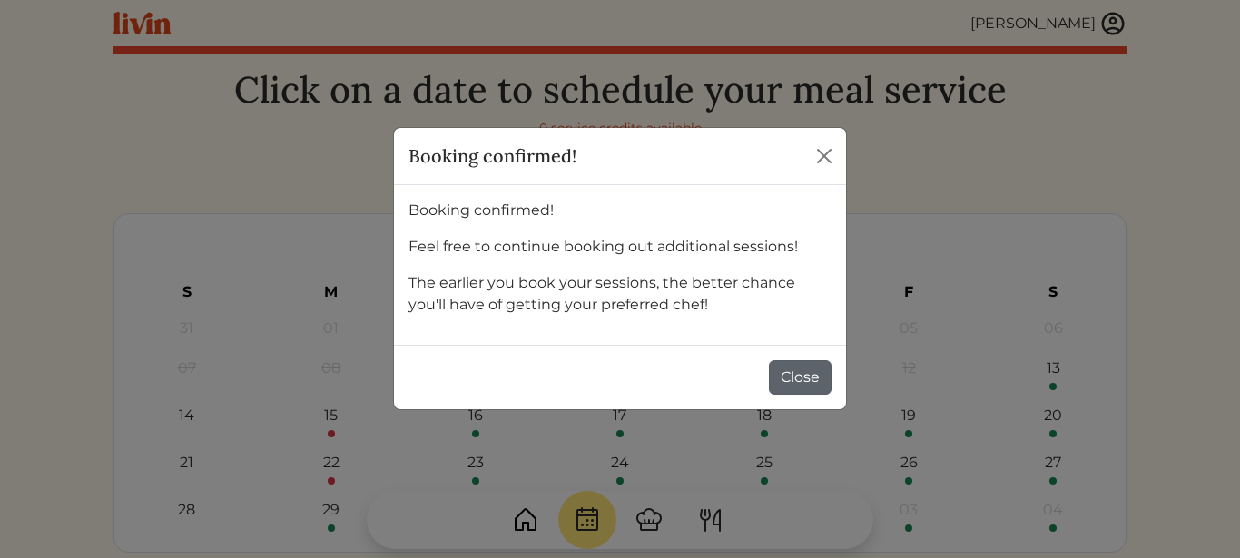
click at [788, 372] on button "Close" at bounding box center [800, 378] width 63 height 35
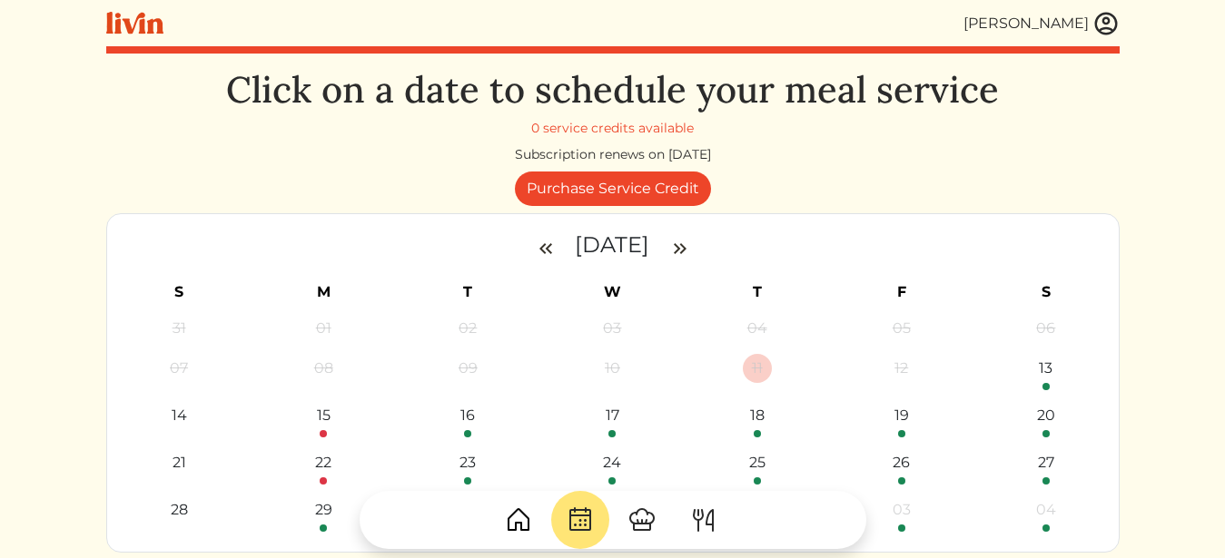
click at [1101, 26] on img at bounding box center [1105, 23] width 27 height 27
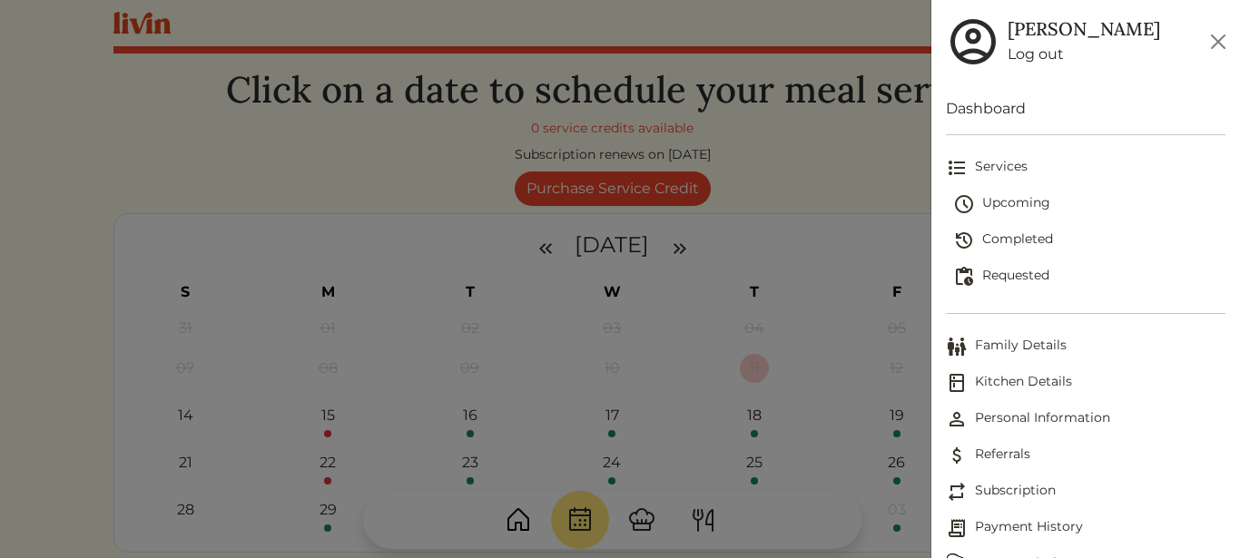
click at [1029, 239] on span "Completed" at bounding box center [1090, 241] width 273 height 22
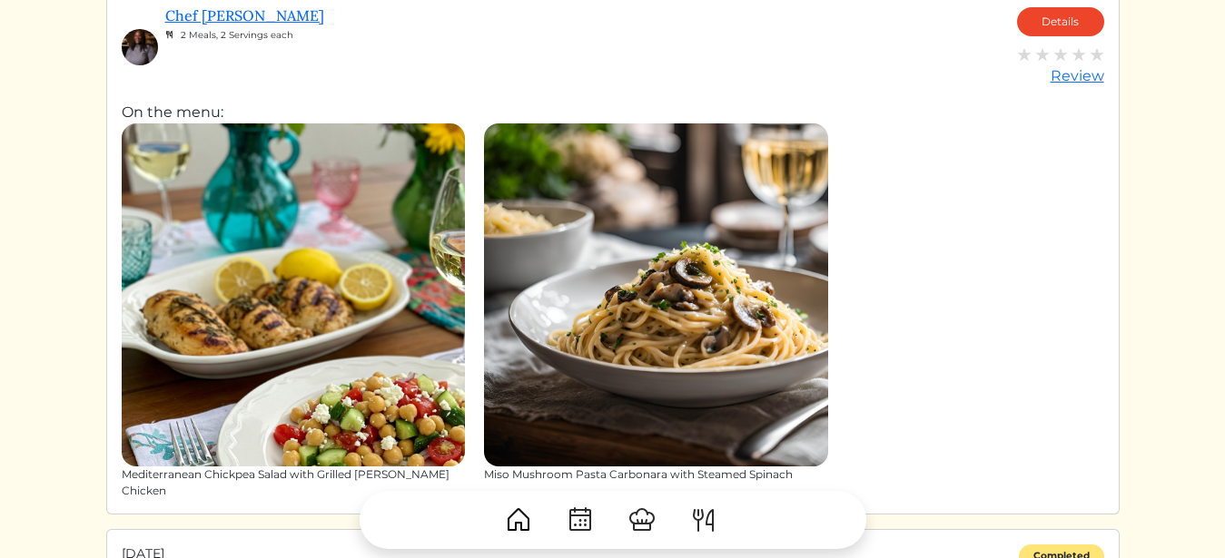
scroll to position [179, 0]
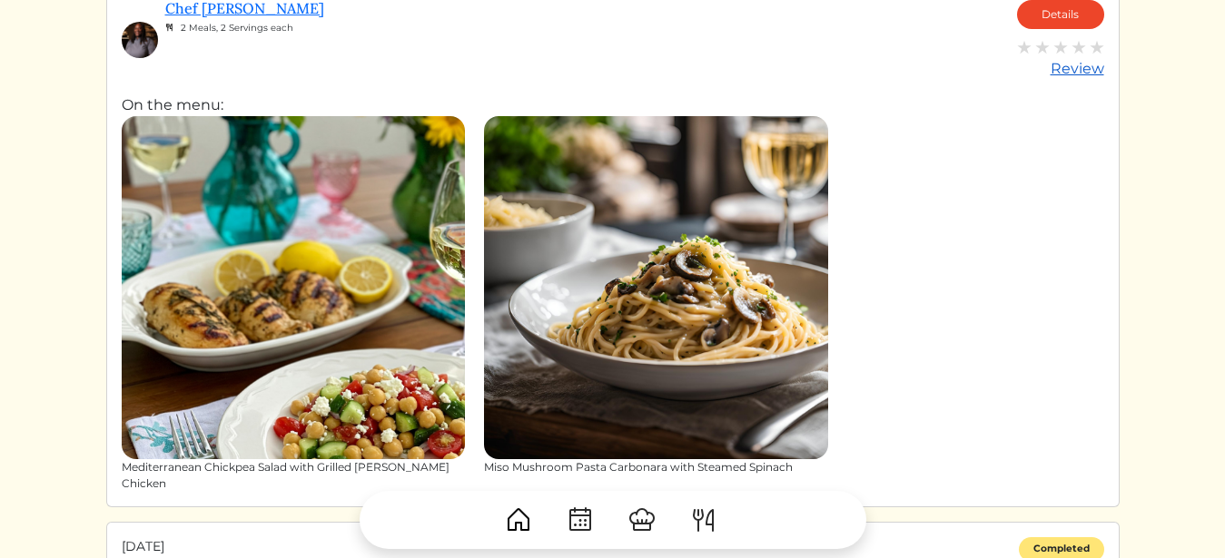
click at [1092, 71] on div "Review" at bounding box center [1060, 69] width 87 height 22
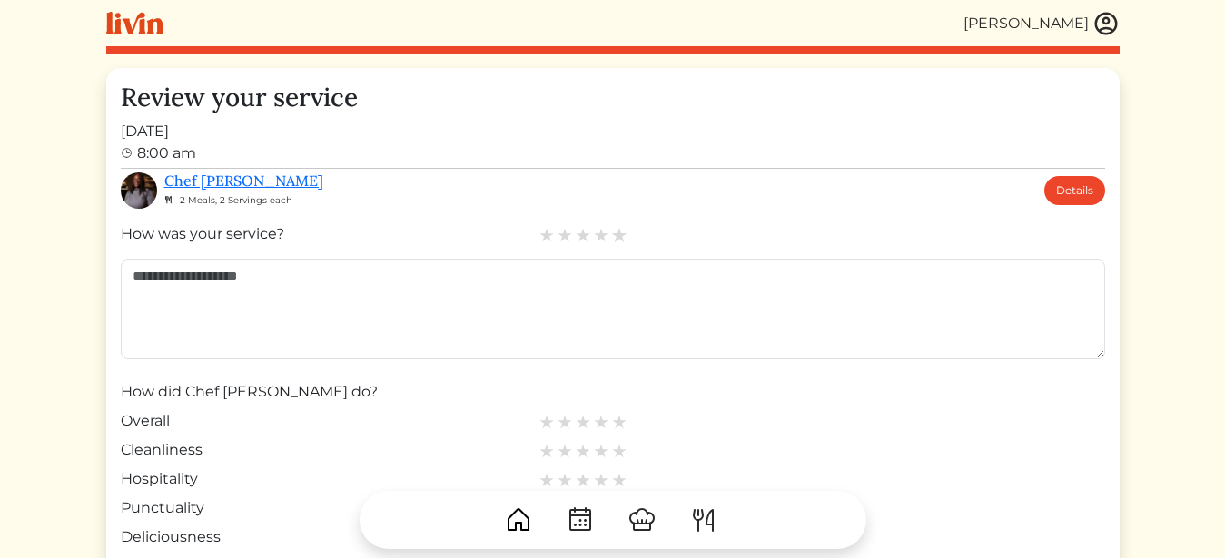
click at [618, 237] on img at bounding box center [619, 235] width 16 height 16
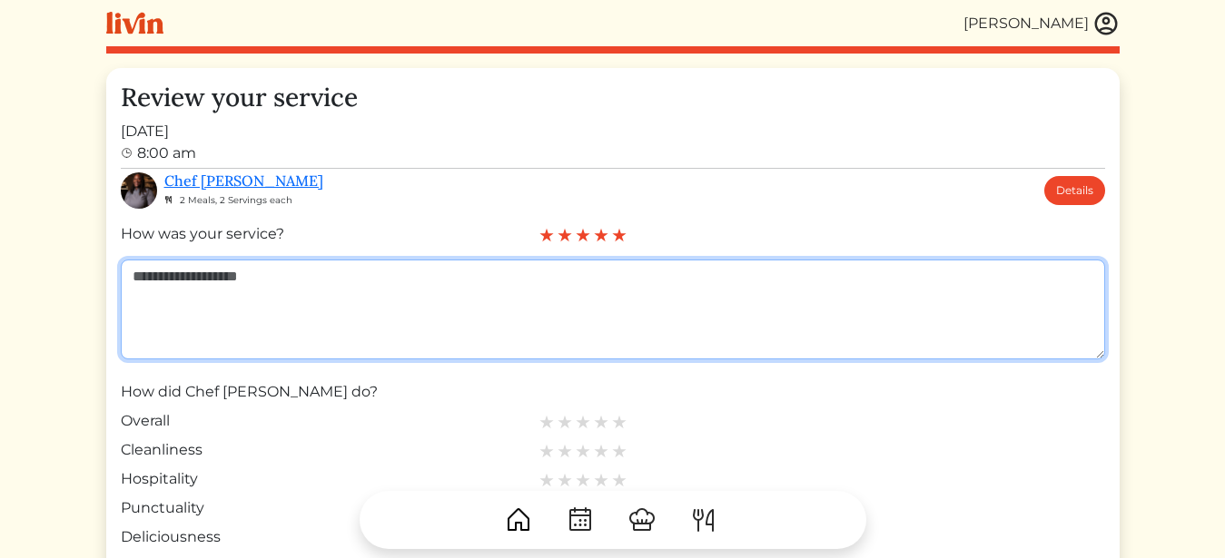
click at [594, 271] on textarea at bounding box center [613, 310] width 984 height 100
type textarea "**********"
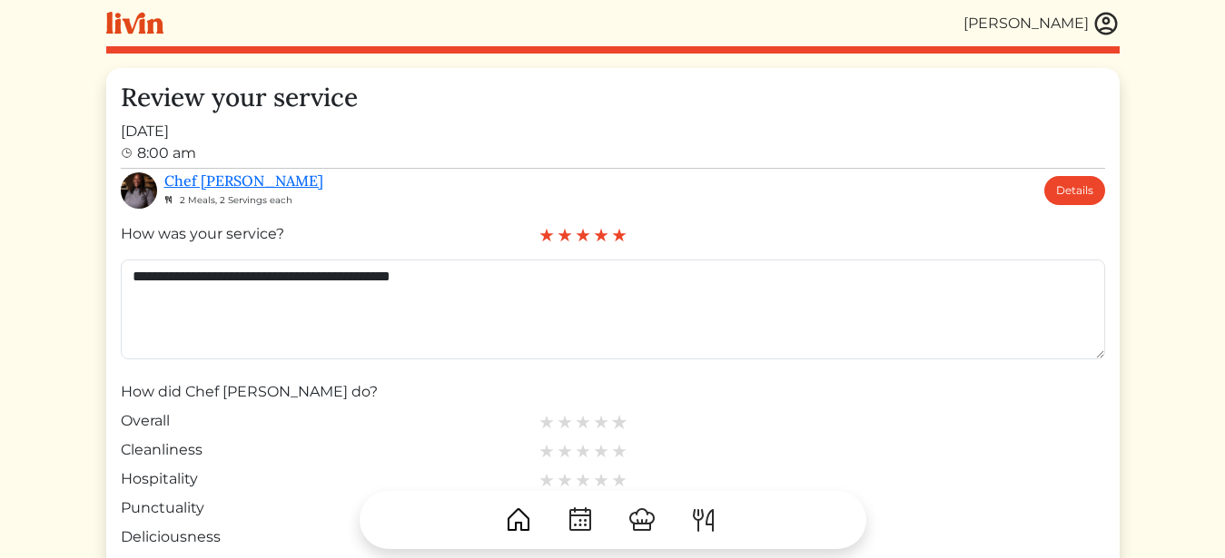
click at [618, 420] on img at bounding box center [619, 422] width 16 height 16
click at [622, 452] on img at bounding box center [619, 451] width 16 height 16
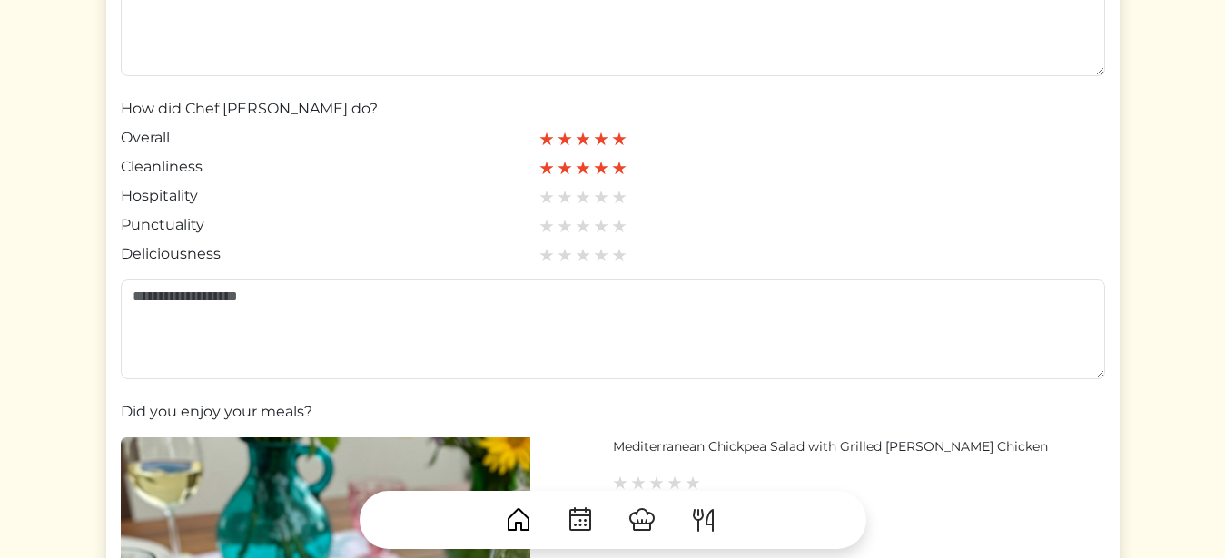
scroll to position [293, 0]
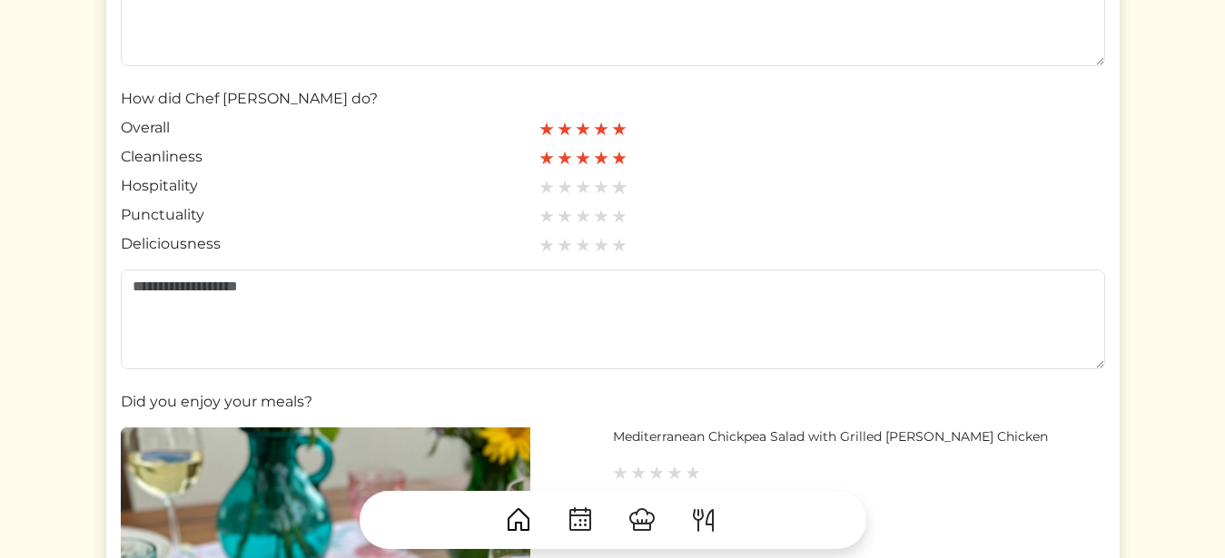
click at [620, 187] on img at bounding box center [619, 187] width 16 height 16
click at [618, 213] on img at bounding box center [619, 216] width 16 height 16
click at [618, 244] on img at bounding box center [619, 245] width 16 height 16
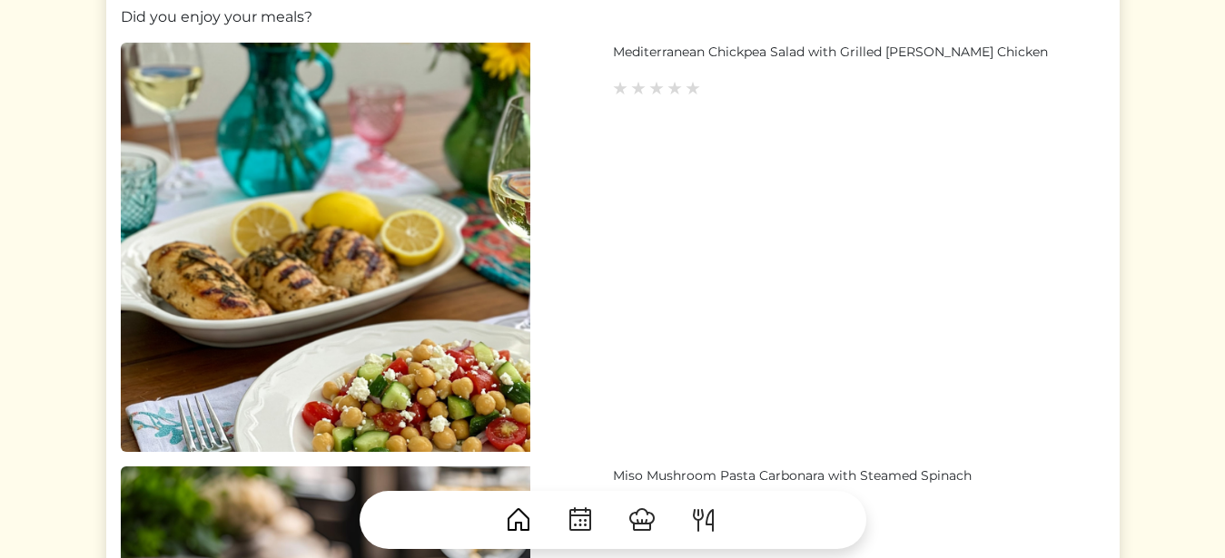
scroll to position [688, 0]
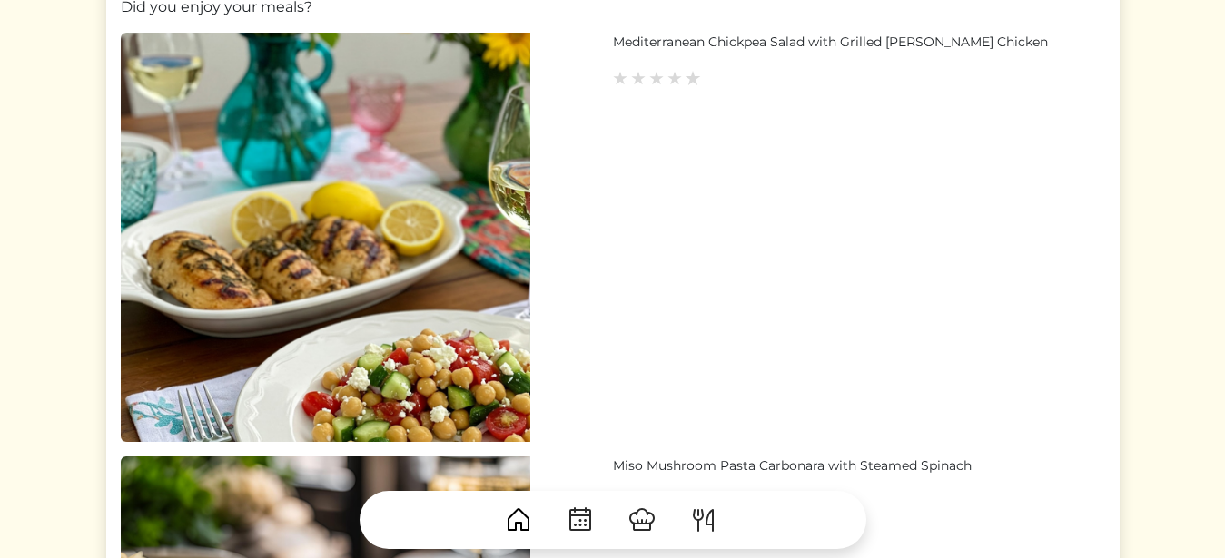
click at [691, 82] on img at bounding box center [693, 78] width 16 height 16
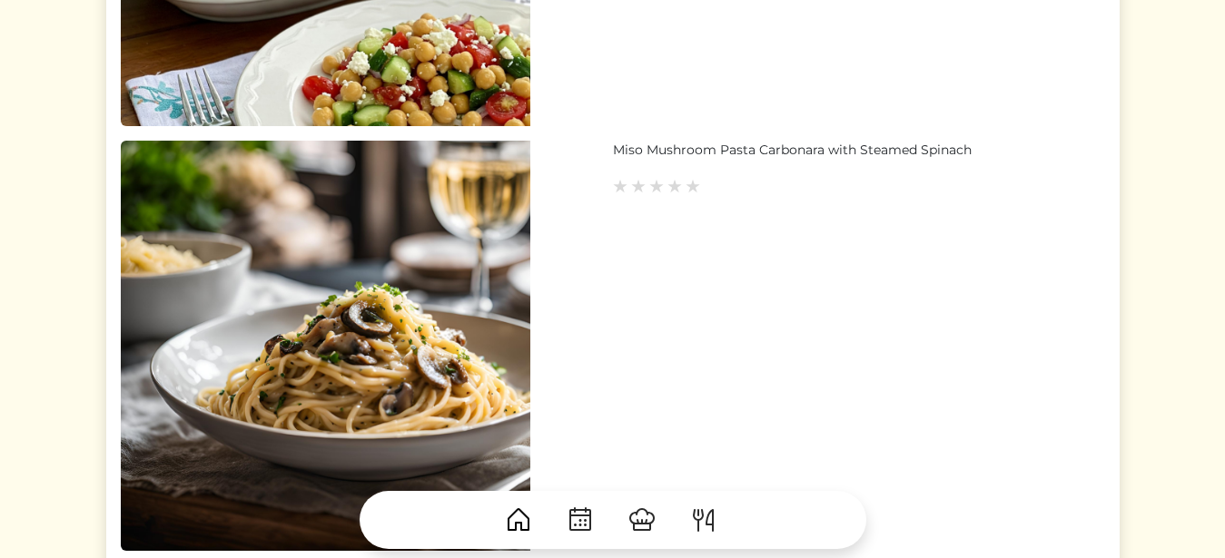
scroll to position [1037, 0]
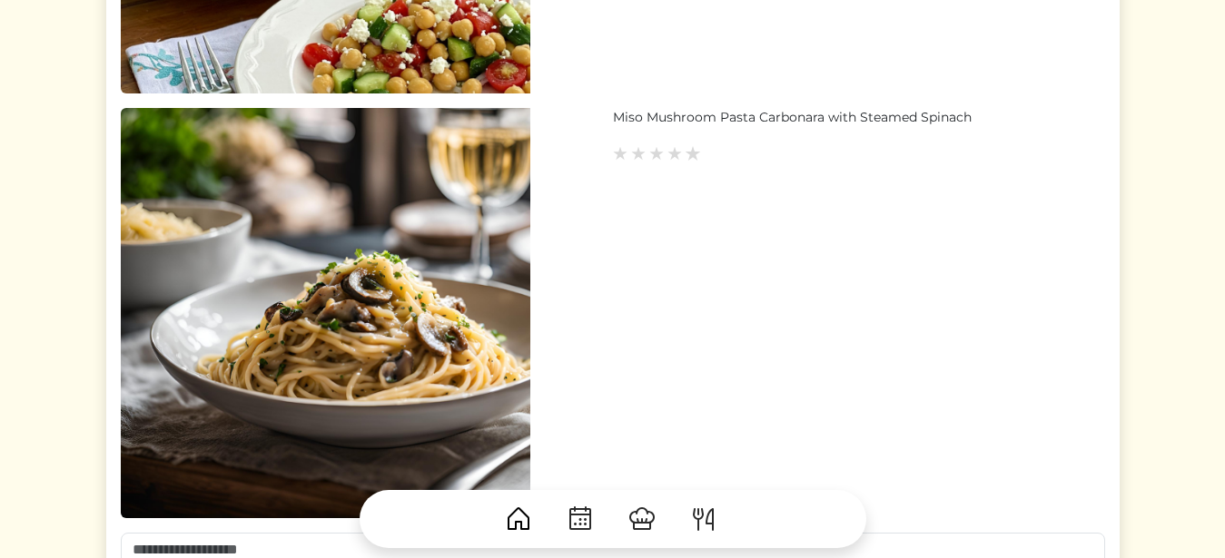
click at [695, 154] on img at bounding box center [693, 153] width 16 height 16
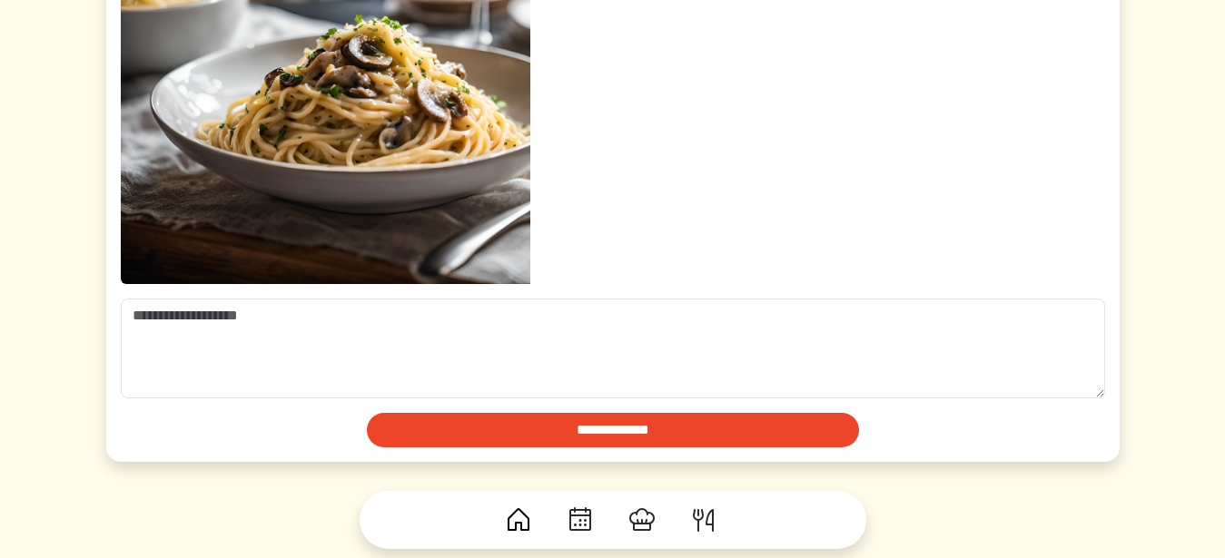
scroll to position [1328, 0]
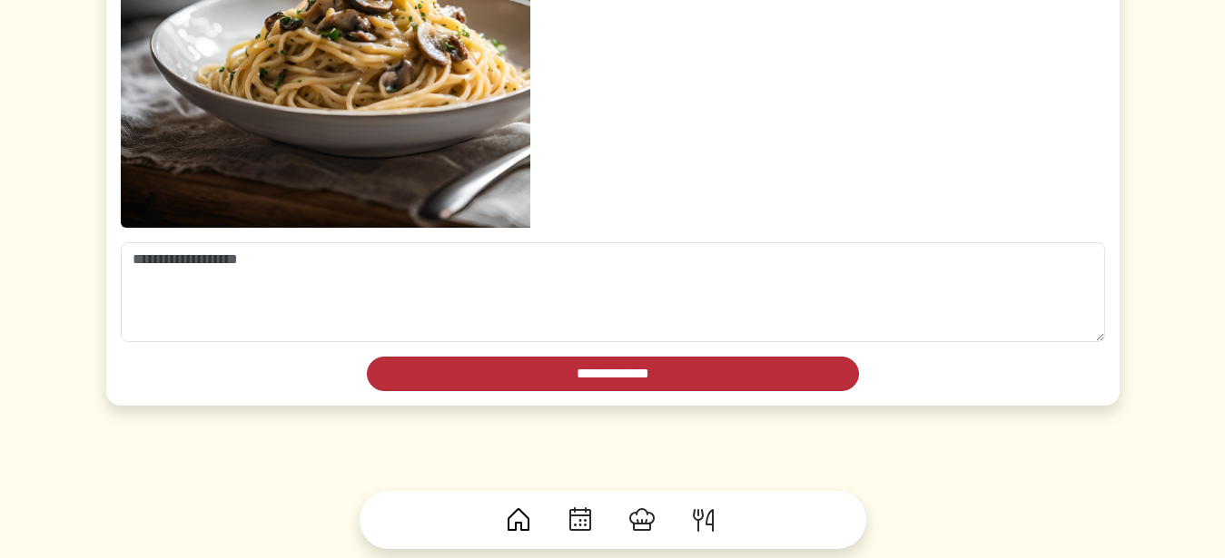
click at [731, 373] on input "**********" at bounding box center [613, 374] width 492 height 35
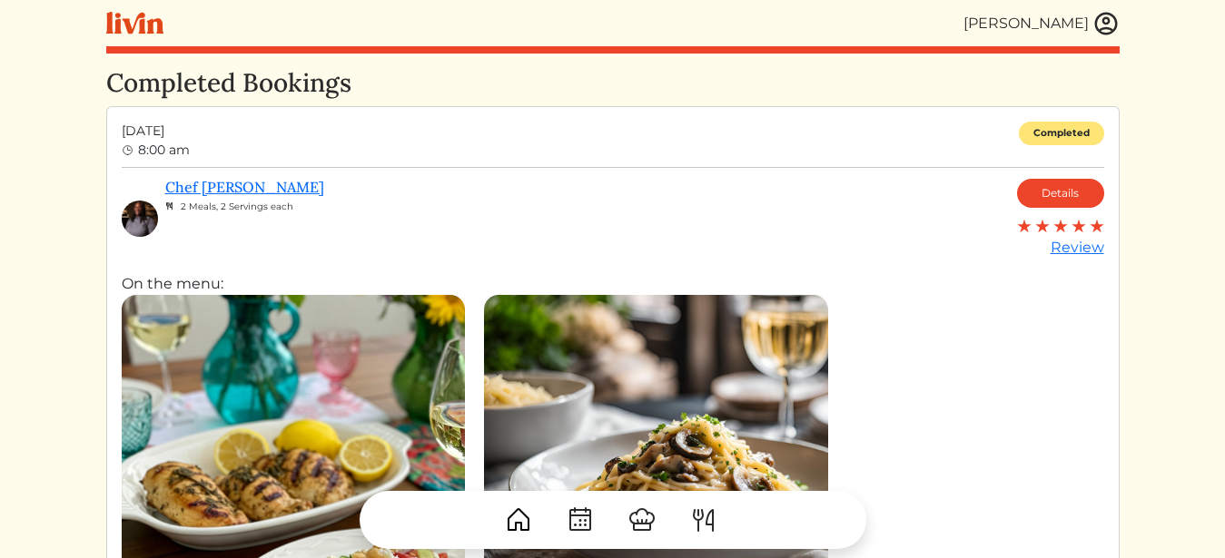
click at [1107, 29] on img at bounding box center [1105, 23] width 27 height 27
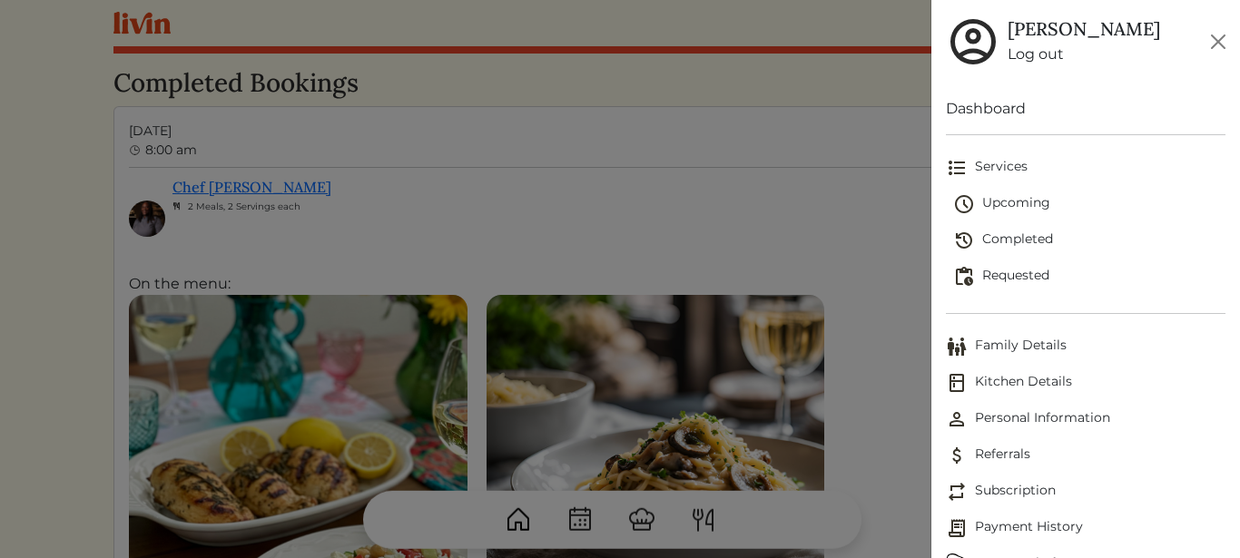
click at [1046, 56] on link "Log out" at bounding box center [1084, 55] width 153 height 22
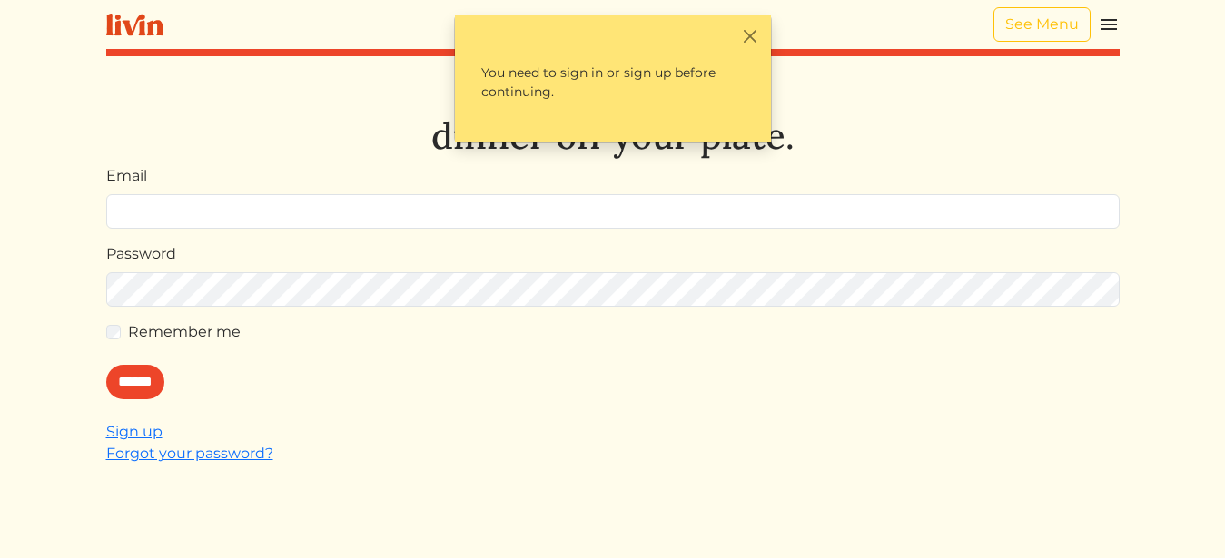
type input "**********"
